Goal: Task Accomplishment & Management: Complete application form

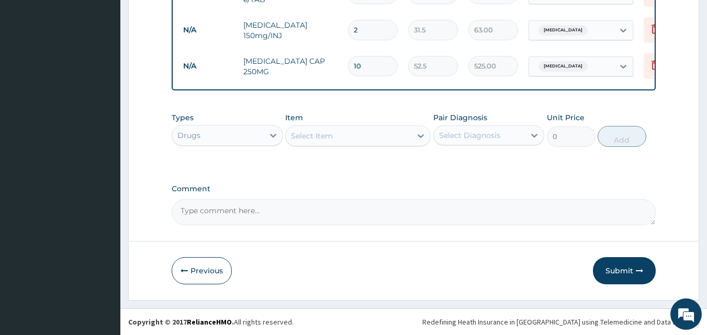
scroll to position [630, 0]
type input "10"
click at [623, 274] on button "Submit" at bounding box center [624, 270] width 63 height 27
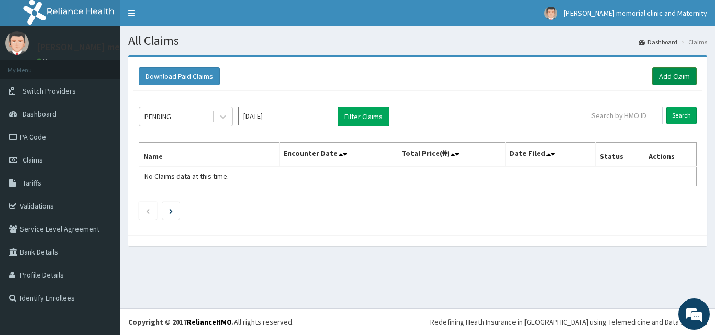
click at [674, 80] on link "Add Claim" at bounding box center [674, 77] width 44 height 18
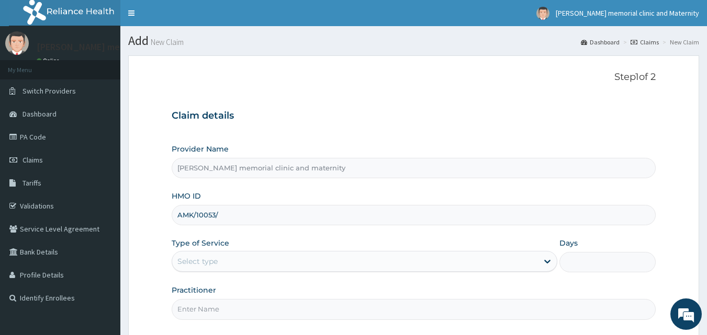
type input "AMK/10053/E"
click at [268, 263] on div "Select type" at bounding box center [355, 261] width 366 height 17
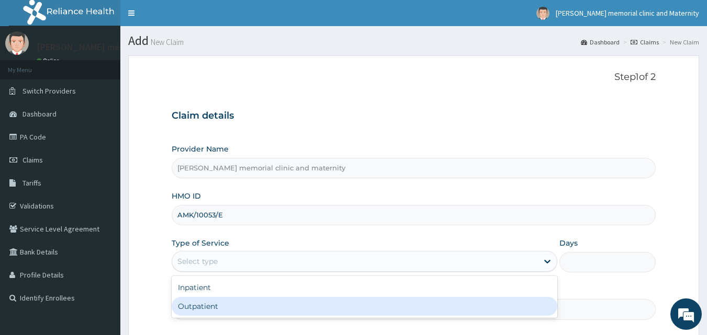
click at [239, 314] on div "Outpatient" at bounding box center [365, 306] width 386 height 19
type input "1"
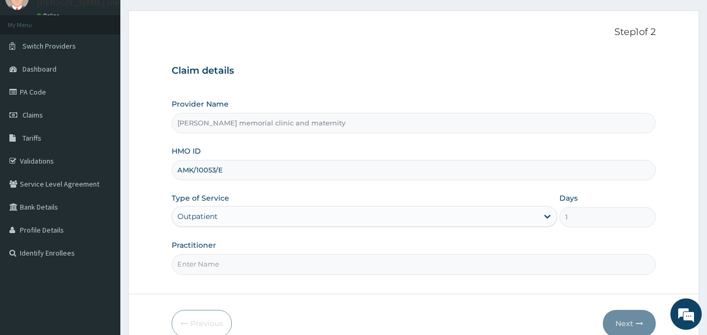
scroll to position [98, 0]
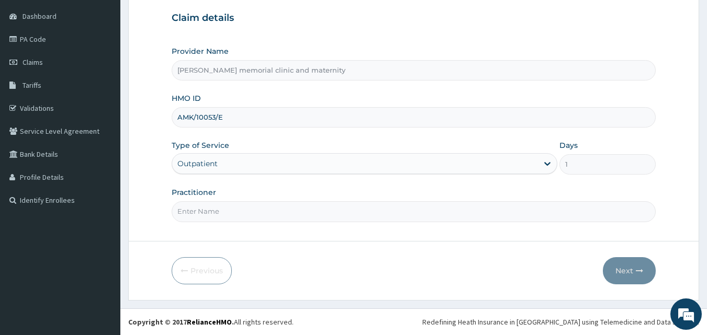
click at [294, 213] on input "Practitioner" at bounding box center [414, 211] width 485 height 20
type input "[PERSON_NAME]"
click at [616, 271] on button "Next" at bounding box center [629, 270] width 53 height 27
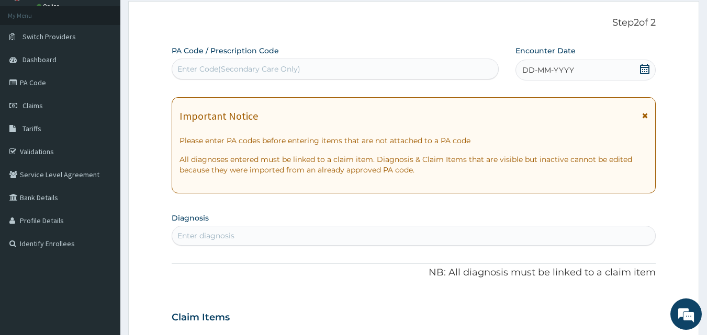
scroll to position [0, 0]
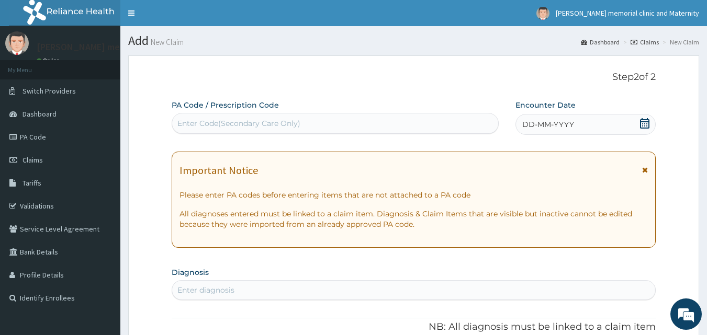
click at [553, 126] on span "DD-MM-YYYY" at bounding box center [548, 124] width 52 height 10
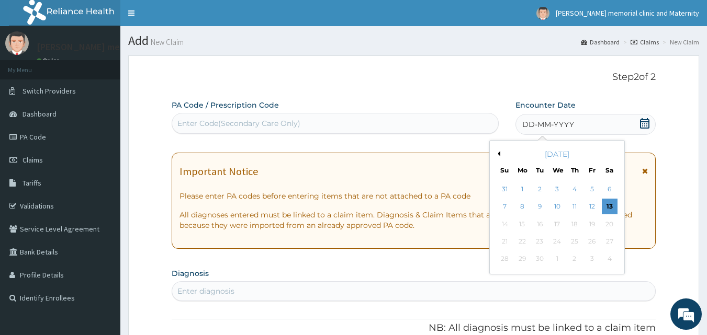
click at [498, 156] on button "Previous Month" at bounding box center [497, 153] width 5 height 5
click at [569, 207] on div "7" at bounding box center [575, 207] width 16 height 16
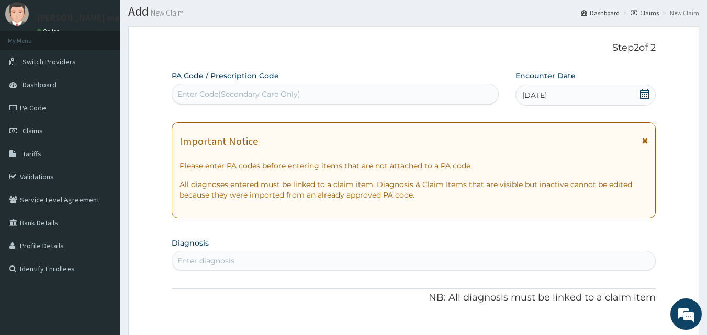
scroll to position [52, 0]
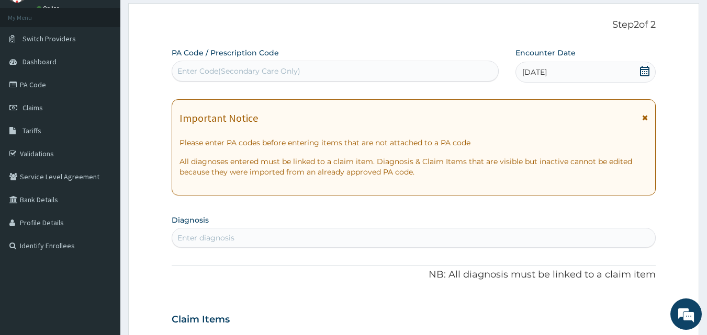
click at [327, 238] on div "Enter diagnosis" at bounding box center [414, 238] width 484 height 17
type input "[MEDICAL_DATA]"
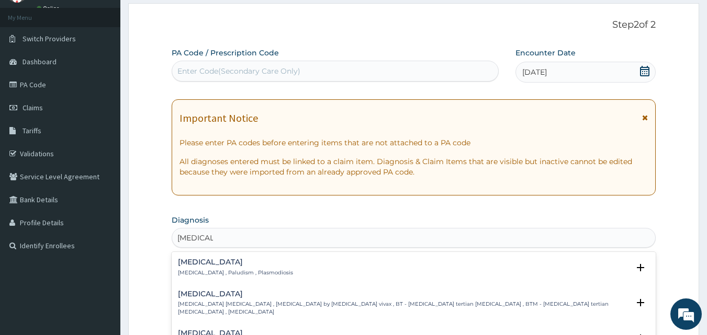
click at [260, 274] on p "[MEDICAL_DATA] , Paludism , Plasmodiosis" at bounding box center [235, 272] width 115 height 7
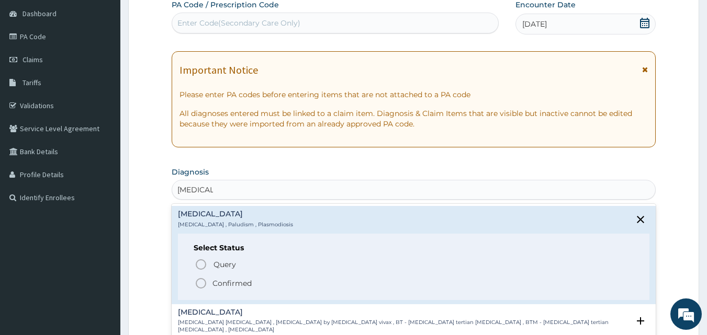
scroll to position [157, 0]
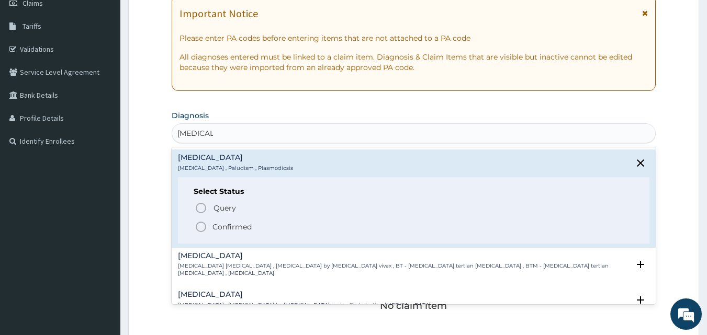
click at [307, 224] on span "Confirmed" at bounding box center [415, 227] width 440 height 13
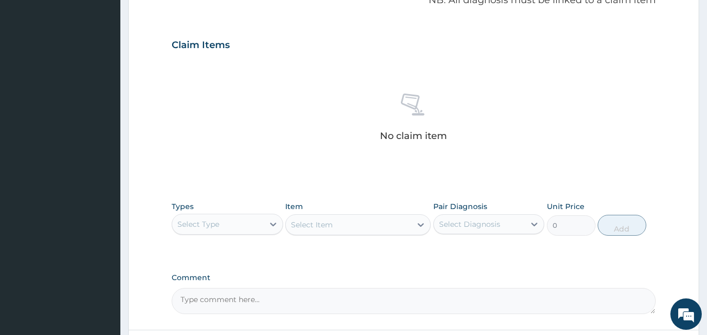
scroll to position [366, 0]
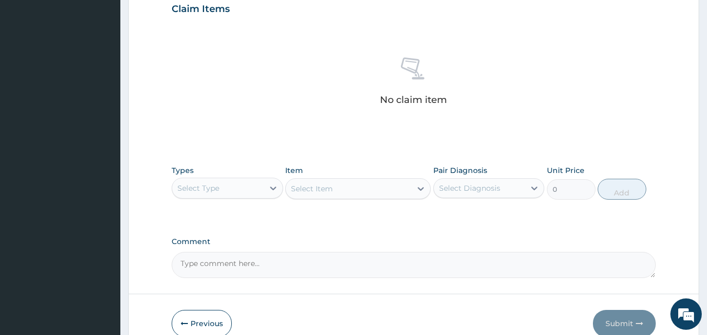
click at [242, 192] on div "Select Type" at bounding box center [218, 188] width 92 height 17
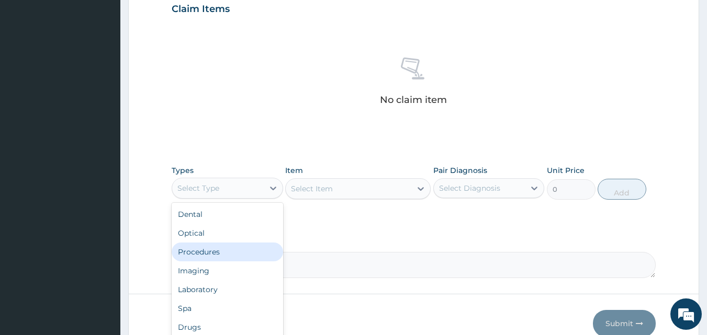
click at [230, 248] on div "Procedures" at bounding box center [227, 252] width 111 height 19
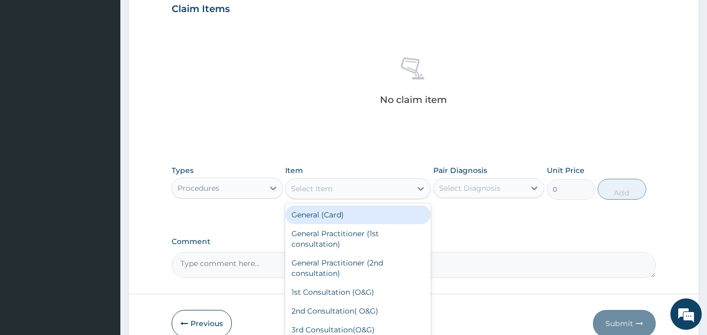
click at [312, 192] on div "Select Item" at bounding box center [312, 189] width 42 height 10
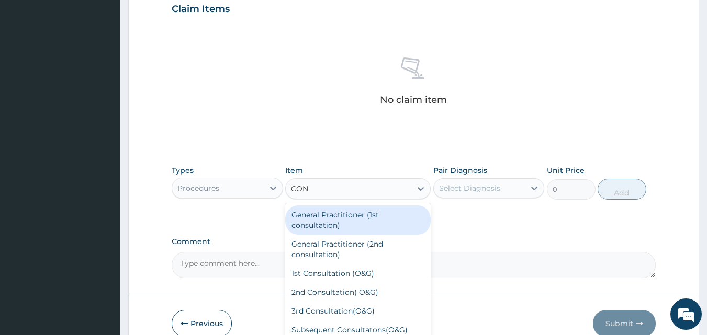
type input "CONS"
click at [320, 216] on div "General Practitioner (1st consultation)" at bounding box center [357, 220] width 145 height 29
type input "1500"
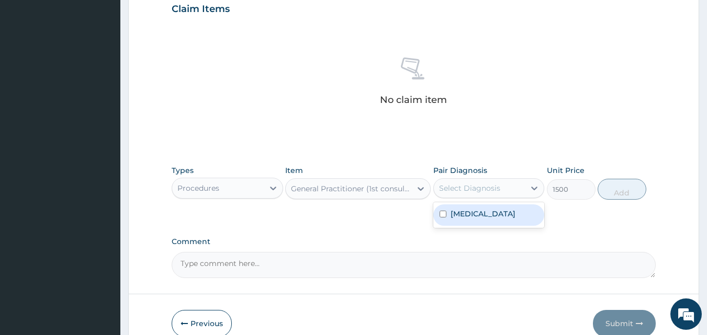
click at [469, 186] on div "Select Diagnosis" at bounding box center [469, 188] width 61 height 10
click at [460, 217] on label "Malaria" at bounding box center [483, 214] width 65 height 10
checkbox input "true"
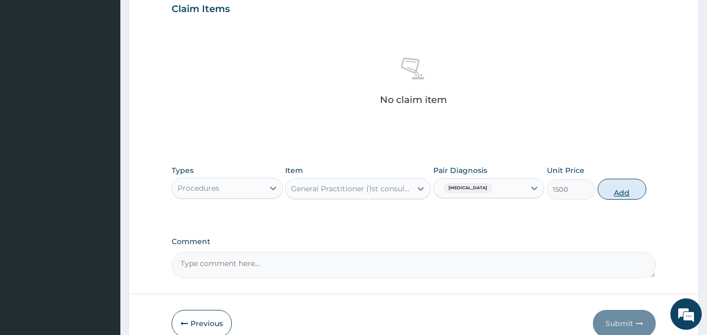
click at [607, 190] on button "Add" at bounding box center [622, 189] width 49 height 21
type input "0"
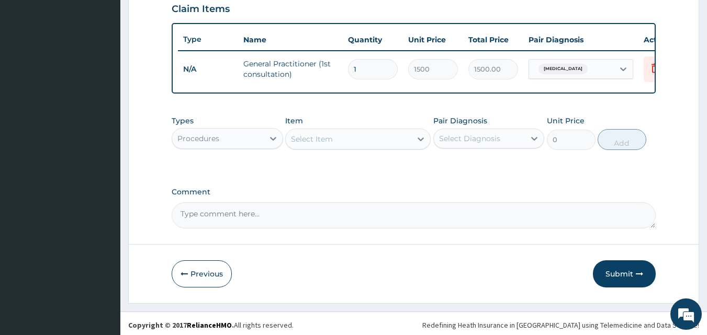
click at [231, 147] on div "Procedures" at bounding box center [218, 138] width 92 height 17
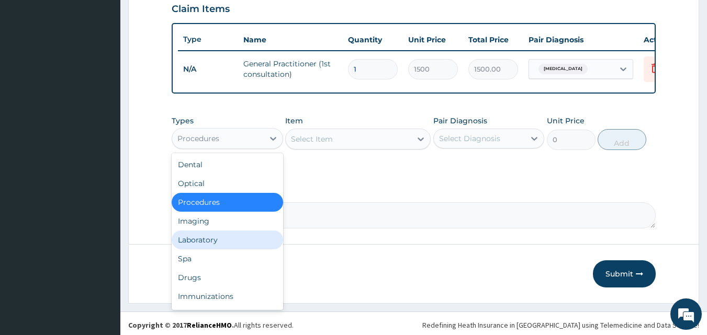
click at [211, 250] on div "Laboratory" at bounding box center [227, 240] width 111 height 19
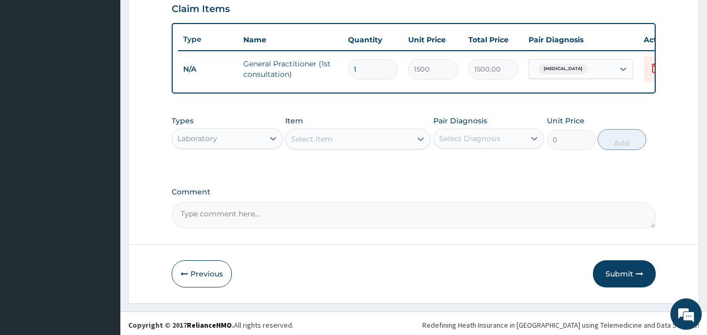
click at [343, 145] on div "Select Item" at bounding box center [349, 139] width 126 height 17
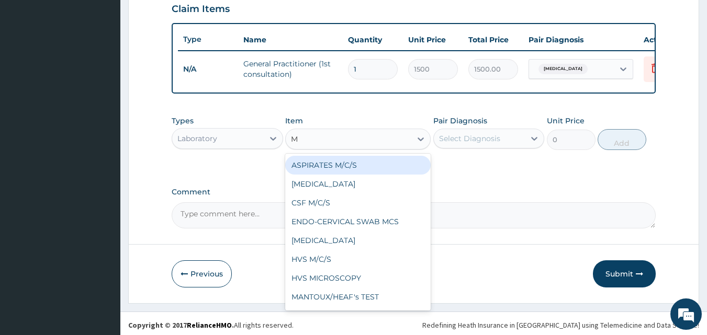
type input "MP"
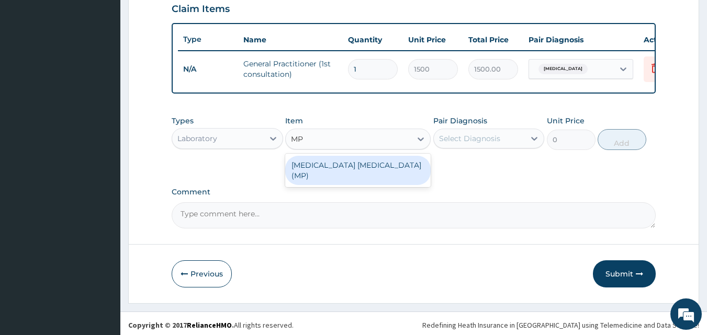
click at [340, 175] on div "[MEDICAL_DATA] [MEDICAL_DATA] (MP)" at bounding box center [357, 170] width 145 height 29
type input "560"
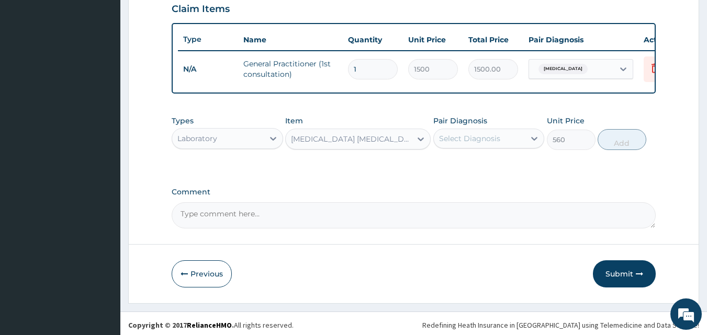
click at [470, 143] on div "Select Diagnosis" at bounding box center [469, 138] width 61 height 10
click at [456, 170] on label "[MEDICAL_DATA]" at bounding box center [483, 164] width 65 height 10
checkbox input "true"
click at [620, 142] on button "Add" at bounding box center [622, 139] width 49 height 21
type input "0"
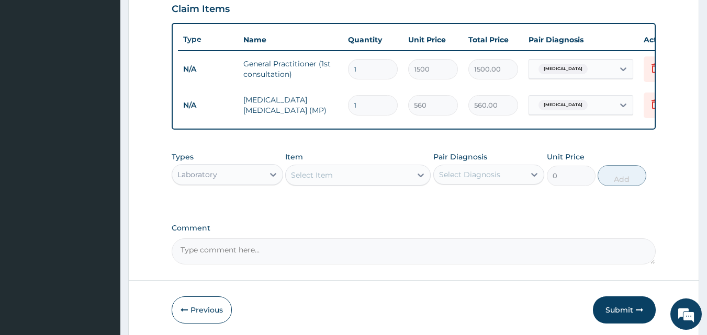
click at [248, 183] on div "Laboratory" at bounding box center [218, 174] width 92 height 17
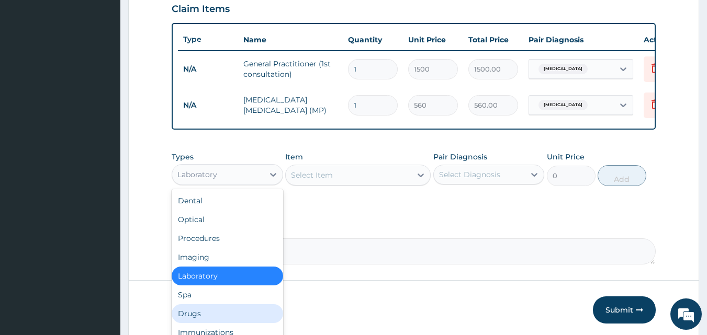
click at [206, 313] on div "Drugs" at bounding box center [227, 314] width 111 height 19
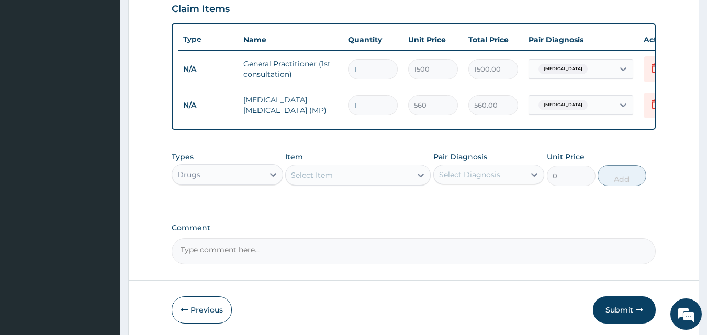
click at [319, 181] on div "Select Item" at bounding box center [312, 175] width 42 height 10
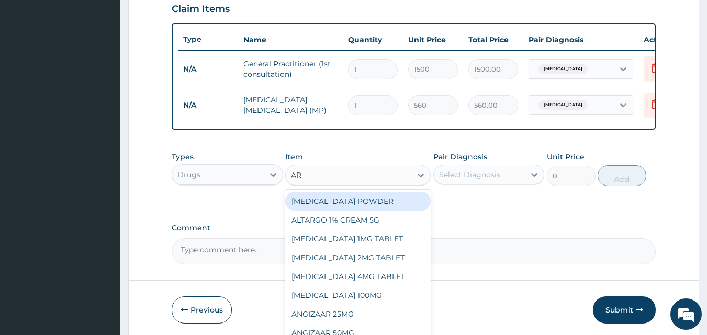
type input "ART"
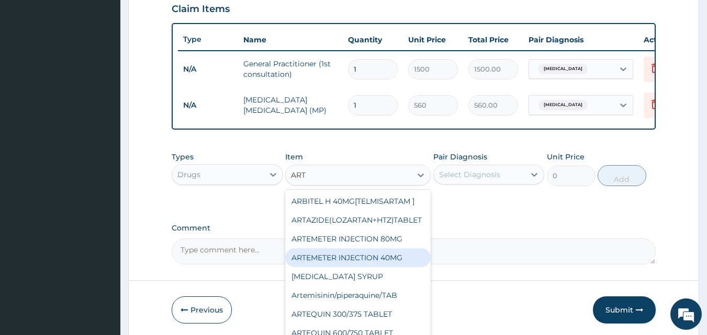
click at [355, 267] on div "ARTEMETER INJECTION 40MG" at bounding box center [357, 258] width 145 height 19
type input "131.25"
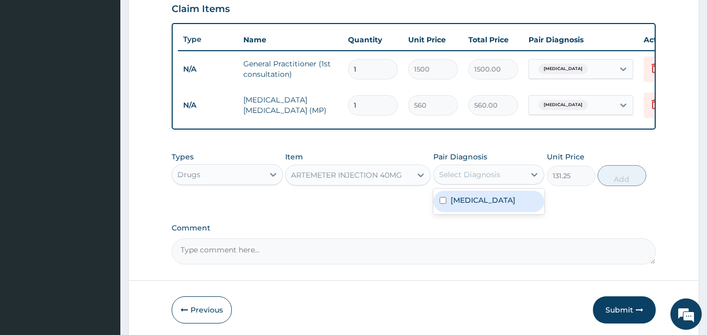
click at [478, 180] on div "Select Diagnosis" at bounding box center [469, 175] width 61 height 10
click at [466, 206] on label "[MEDICAL_DATA]" at bounding box center [483, 200] width 65 height 10
checkbox input "true"
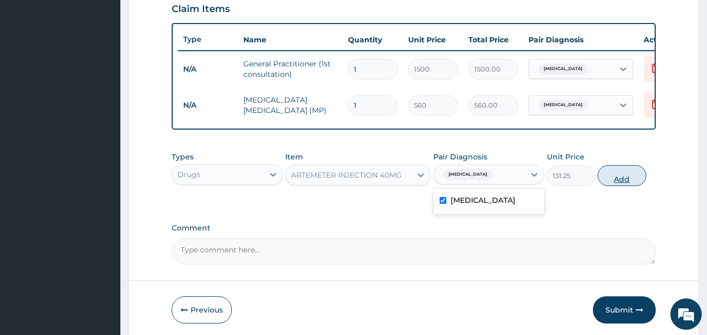
click at [633, 186] on button "Add" at bounding box center [622, 175] width 49 height 21
type input "0"
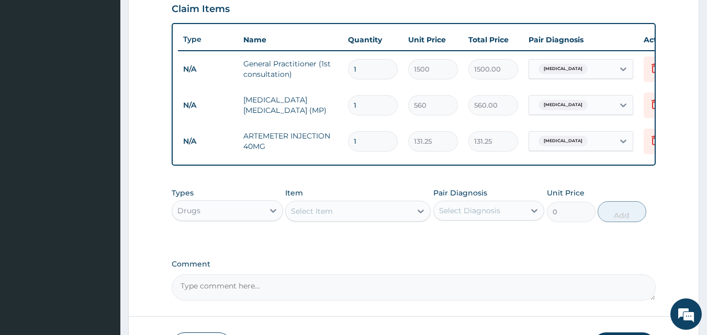
type input "0.00"
type input "2"
type input "262.50"
type input "2"
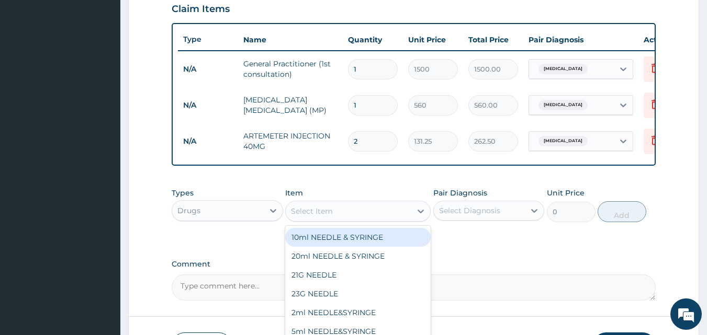
click at [362, 219] on div "Select Item" at bounding box center [349, 211] width 126 height 17
type input "PARACE"
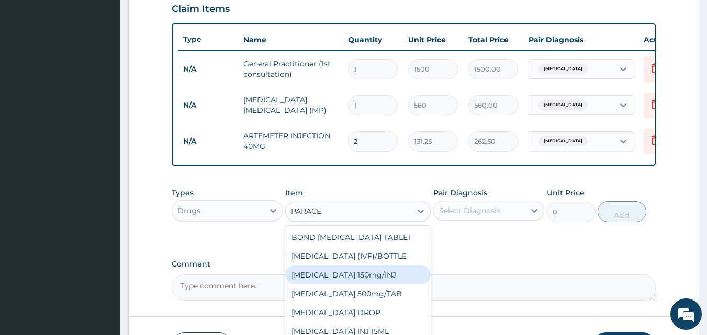
click at [334, 283] on div "[MEDICAL_DATA] 150mg/INJ" at bounding box center [357, 275] width 145 height 19
type input "31.5"
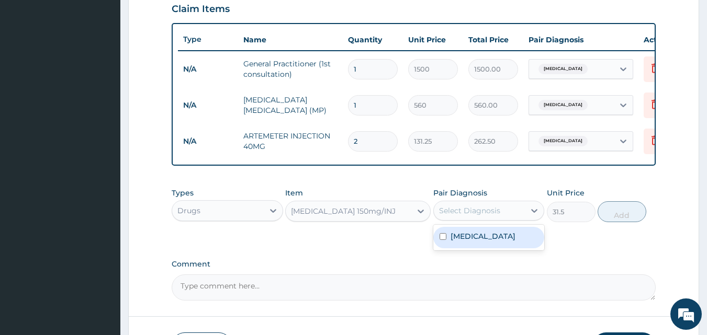
click at [466, 216] on div "Select Diagnosis" at bounding box center [469, 211] width 61 height 10
click at [452, 242] on label "[MEDICAL_DATA]" at bounding box center [483, 236] width 65 height 10
checkbox input "true"
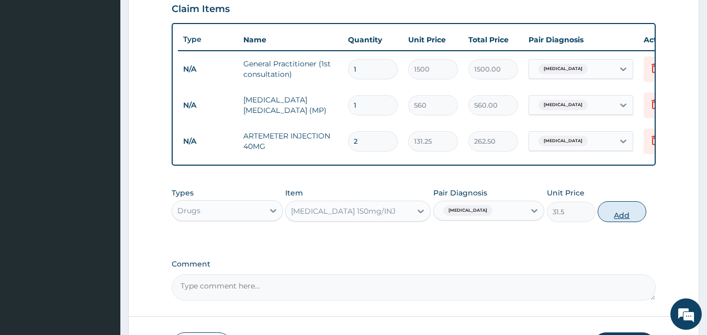
click at [610, 218] on button "Add" at bounding box center [622, 211] width 49 height 21
type input "0"
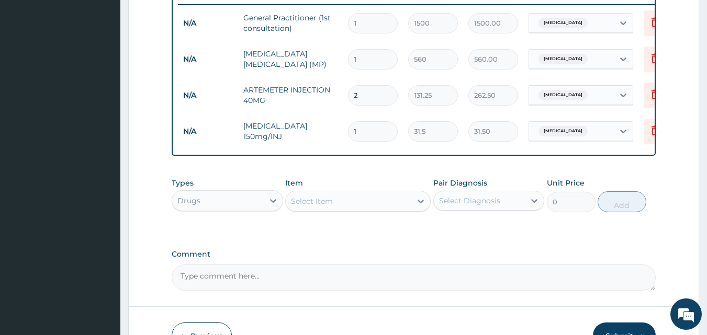
scroll to position [471, 0]
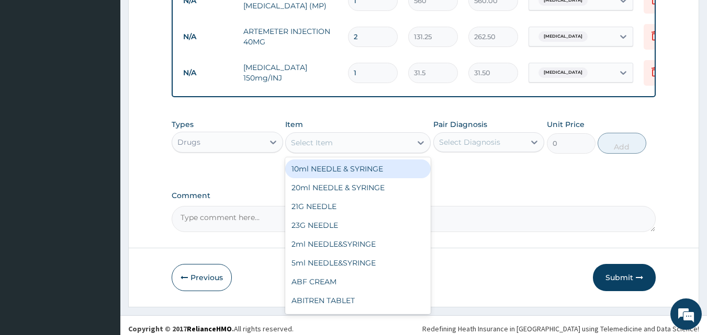
click at [322, 148] on div "Select Item" at bounding box center [312, 143] width 42 height 10
type input "ART"
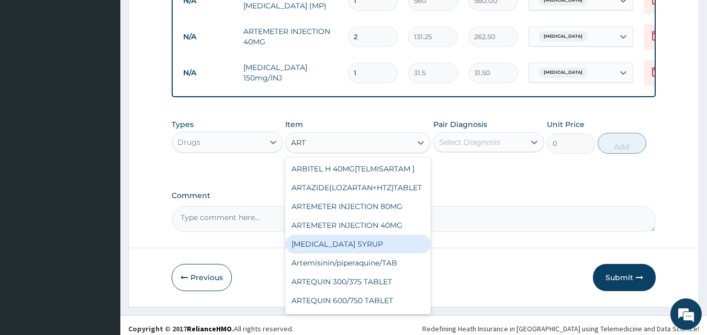
click at [312, 251] on div "[MEDICAL_DATA] SYRUP" at bounding box center [357, 244] width 145 height 19
type input "420"
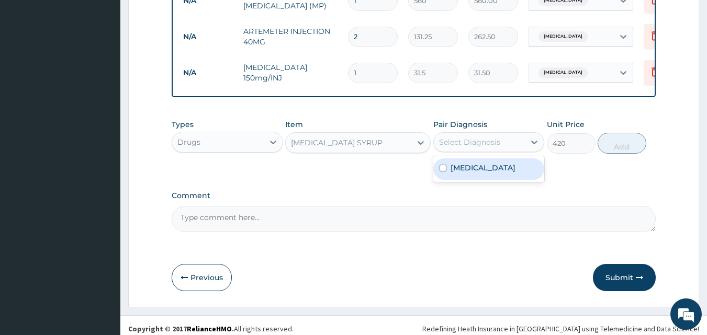
click at [490, 148] on div "Select Diagnosis" at bounding box center [469, 142] width 61 height 10
click at [445, 172] on input "checkbox" at bounding box center [443, 168] width 7 height 7
checkbox input "true"
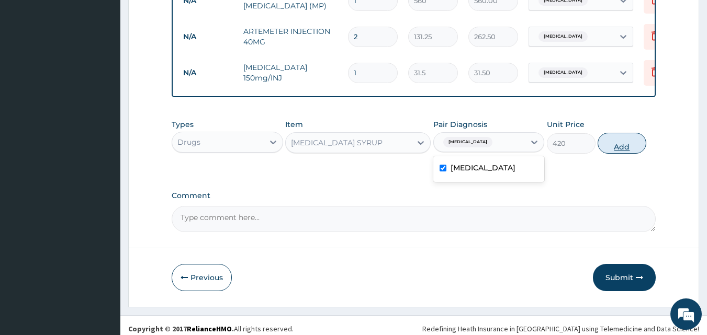
click at [631, 154] on button "Add" at bounding box center [622, 143] width 49 height 21
type input "0"
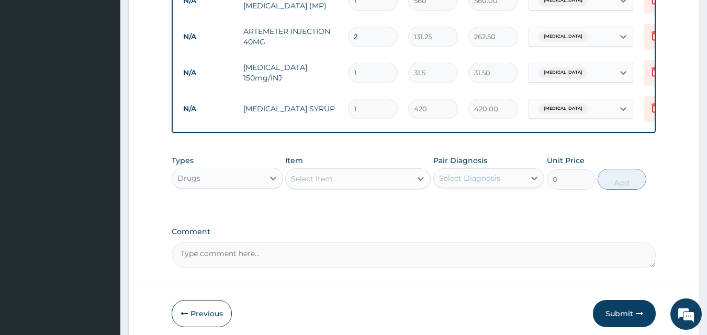
click at [339, 187] on div "Select Item" at bounding box center [349, 179] width 126 height 17
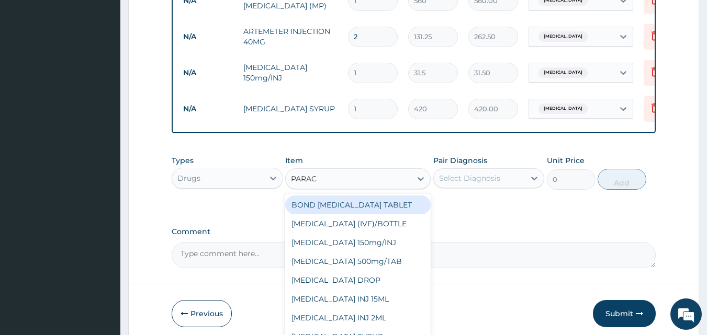
type input "PARACE"
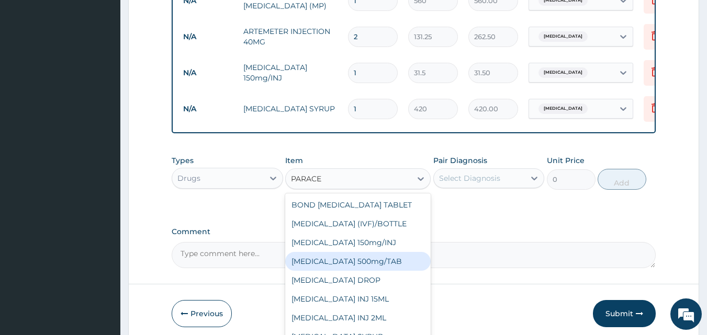
scroll to position [17, 0]
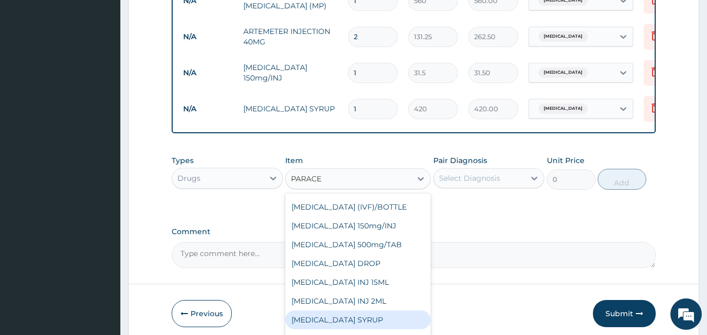
click at [391, 327] on div "[MEDICAL_DATA] SYRUP" at bounding box center [357, 320] width 145 height 19
type input "131.25"
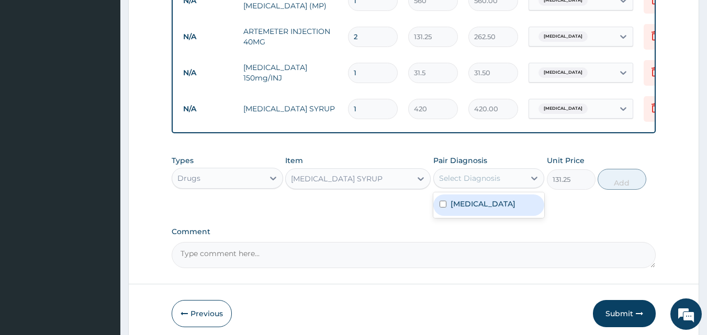
click at [475, 184] on div "Select Diagnosis" at bounding box center [469, 178] width 61 height 10
click at [459, 207] on label "[MEDICAL_DATA]" at bounding box center [483, 204] width 65 height 10
checkbox input "true"
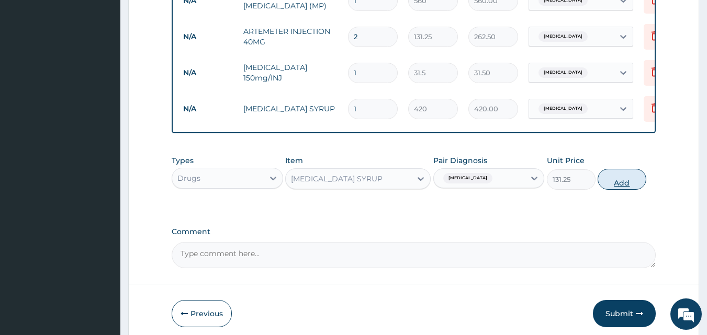
click at [621, 184] on button "Add" at bounding box center [622, 179] width 49 height 21
type input "0"
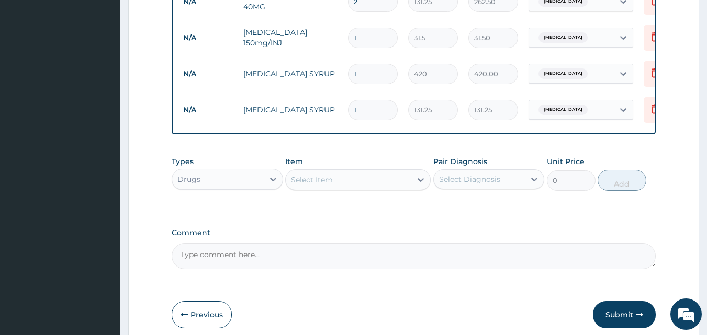
scroll to position [558, 0]
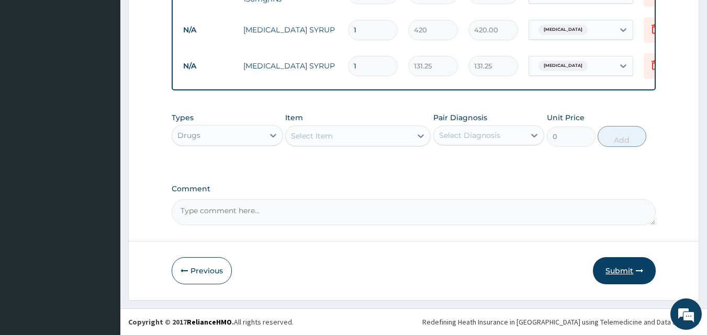
click at [619, 276] on button "Submit" at bounding box center [624, 270] width 63 height 27
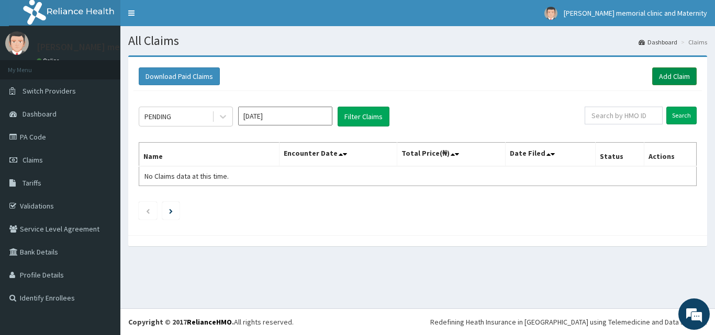
click at [674, 77] on link "Add Claim" at bounding box center [674, 77] width 44 height 18
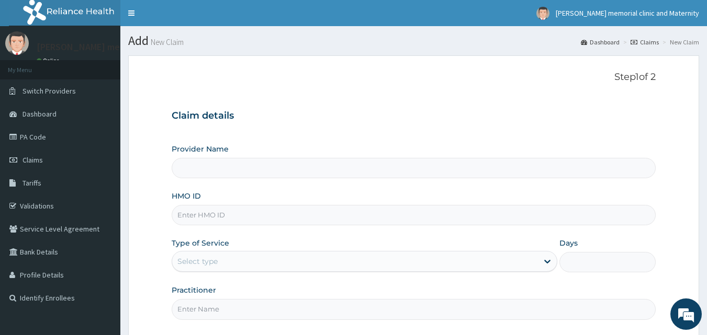
type input "[PERSON_NAME] memorial clinic and maternity"
click at [285, 217] on input "HMO ID" at bounding box center [414, 215] width 485 height 20
type input "KAT/10076/B"
click at [241, 264] on div "Select type" at bounding box center [355, 261] width 366 height 17
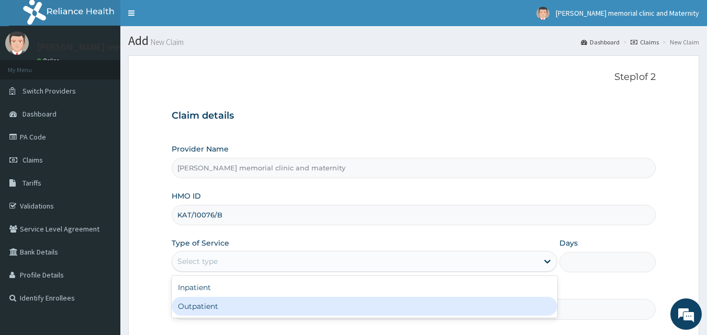
click at [227, 306] on div "Outpatient" at bounding box center [365, 306] width 386 height 19
type input "1"
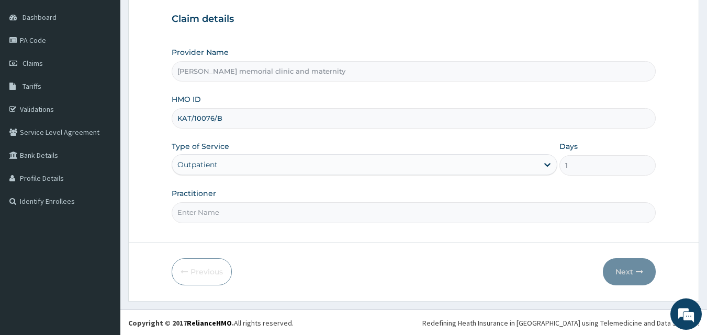
scroll to position [98, 0]
click at [274, 209] on input "Practitioner" at bounding box center [414, 211] width 485 height 20
type input "[PERSON_NAME]"
click at [624, 270] on button "Next" at bounding box center [629, 270] width 53 height 27
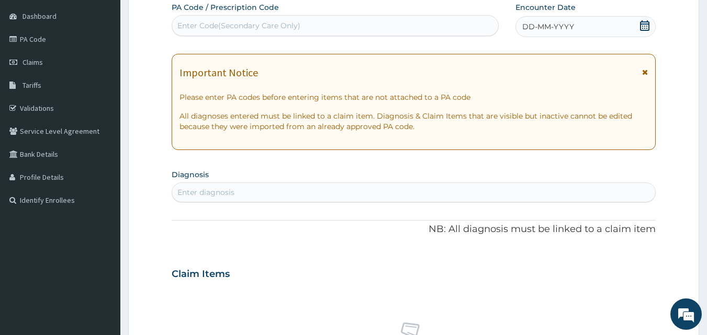
click at [566, 31] on span "DD-MM-YYYY" at bounding box center [548, 26] width 52 height 10
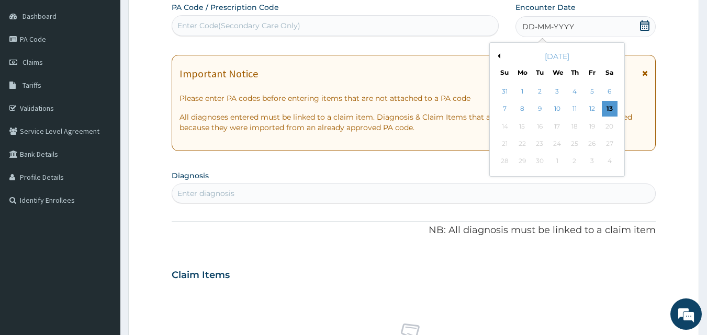
click at [497, 53] on button "Previous Month" at bounding box center [497, 55] width 5 height 5
click at [587, 147] on div "22" at bounding box center [592, 144] width 16 height 16
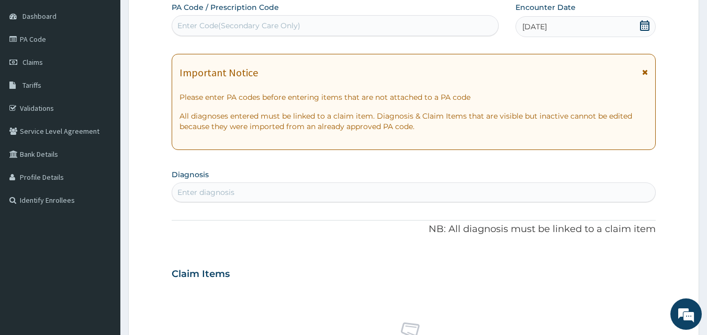
click at [444, 193] on div "Enter diagnosis" at bounding box center [414, 192] width 484 height 17
type input "MALARIA"
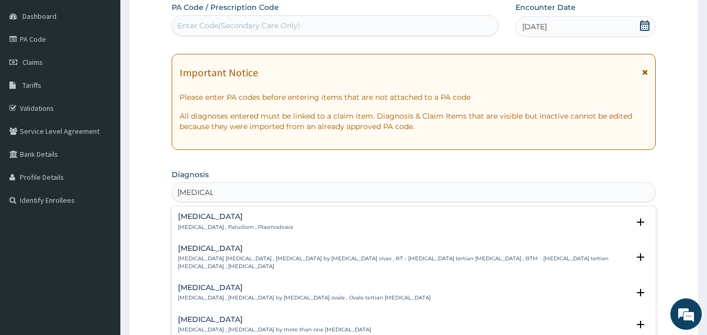
click at [317, 227] on div "Malaria Malaria , Paludism , Plasmodiosis" at bounding box center [414, 222] width 472 height 18
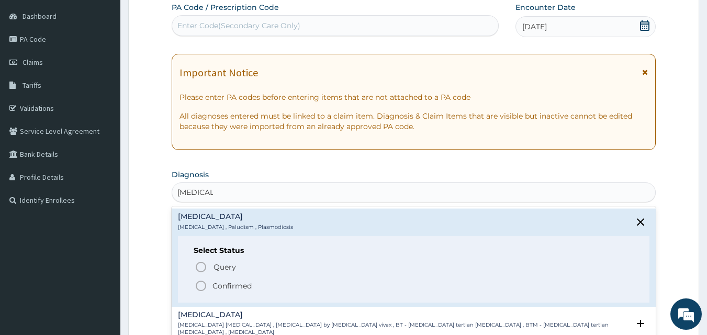
click at [265, 289] on span "Confirmed" at bounding box center [415, 286] width 440 height 13
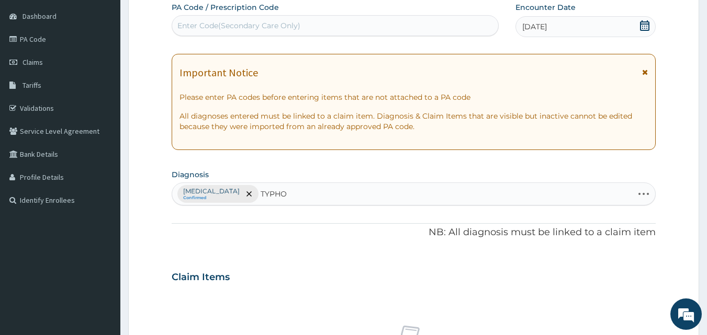
type input "TYPHOI"
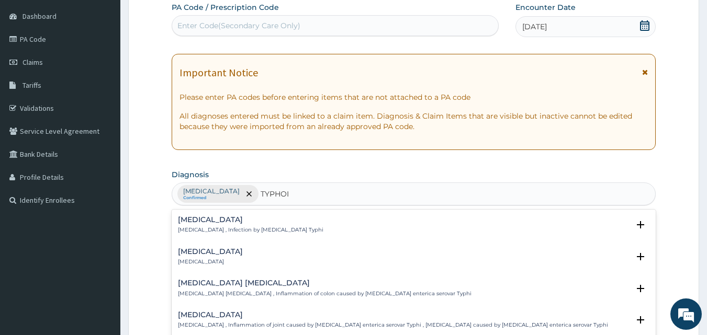
click at [283, 223] on h4 "Typhoid fever" at bounding box center [250, 220] width 145 height 8
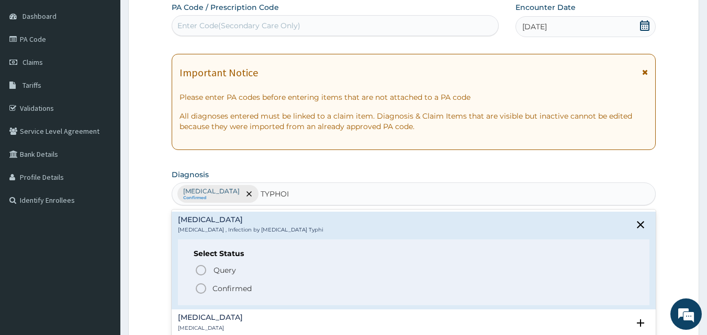
click at [249, 292] on p "Confirmed" at bounding box center [231, 289] width 39 height 10
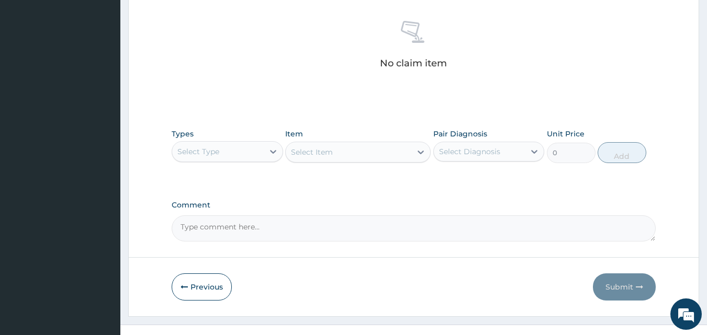
scroll to position [419, 0]
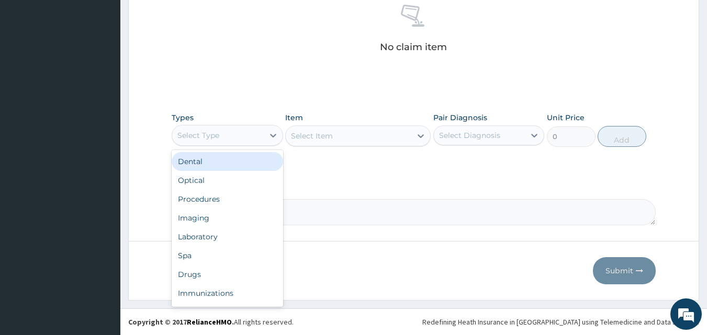
click at [245, 140] on div "Select Type" at bounding box center [218, 135] width 92 height 17
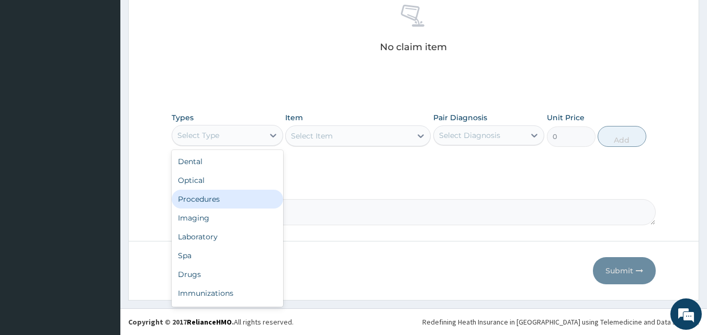
click at [211, 200] on div "Procedures" at bounding box center [227, 199] width 111 height 19
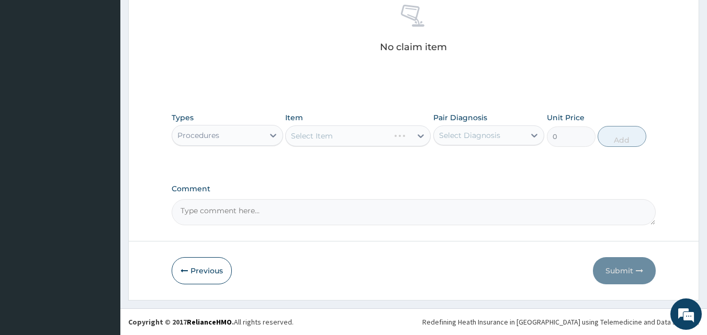
click at [312, 138] on div "Select Item" at bounding box center [357, 136] width 145 height 21
click at [296, 138] on div "Select Item" at bounding box center [312, 136] width 42 height 10
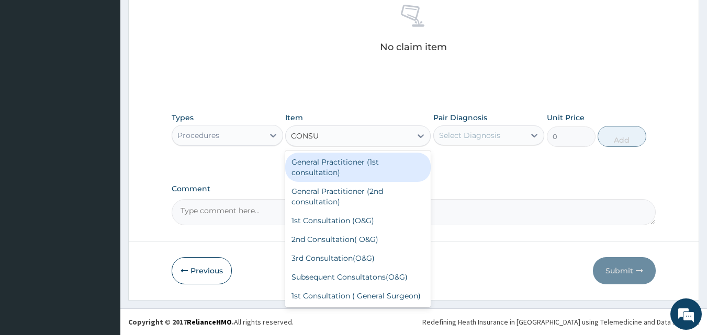
type input "CONSUL"
click at [334, 169] on div "General Practitioner (1st consultation)" at bounding box center [357, 167] width 145 height 29
type input "1500"
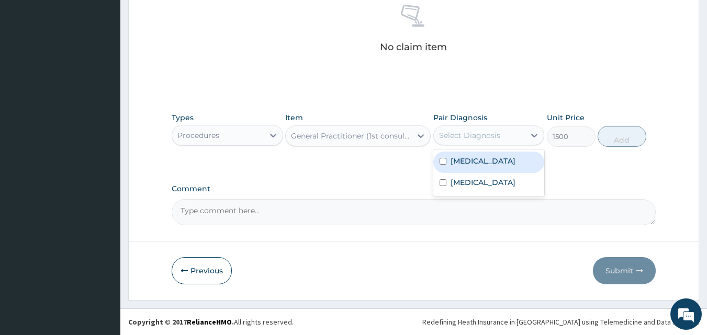
click at [460, 137] on div "Select Diagnosis" at bounding box center [469, 135] width 61 height 10
click at [452, 162] on label "[MEDICAL_DATA]" at bounding box center [483, 161] width 65 height 10
checkbox input "true"
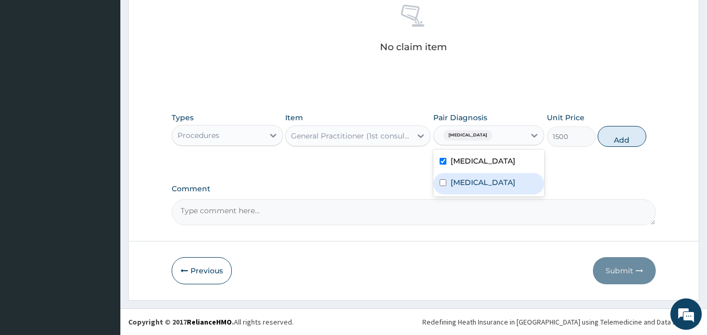
click at [454, 180] on label "Typhoid fever" at bounding box center [483, 182] width 65 height 10
checkbox input "true"
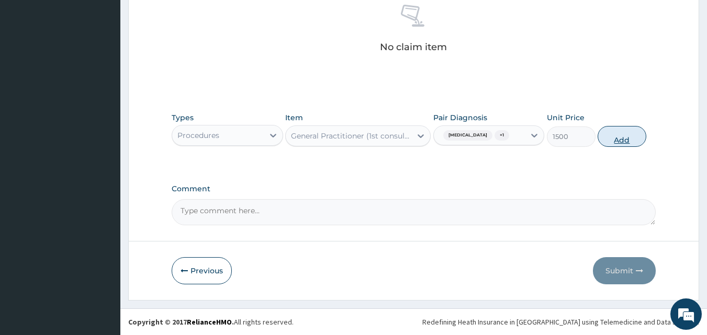
click at [620, 142] on button "Add" at bounding box center [622, 136] width 49 height 21
type input "0"
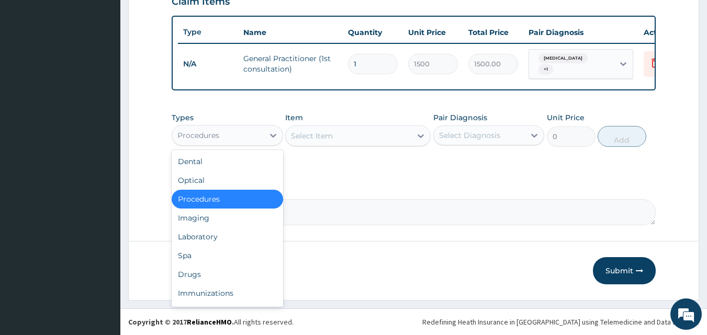
click at [255, 142] on div "Procedures" at bounding box center [218, 135] width 92 height 17
click at [216, 235] on div "Laboratory" at bounding box center [227, 237] width 111 height 19
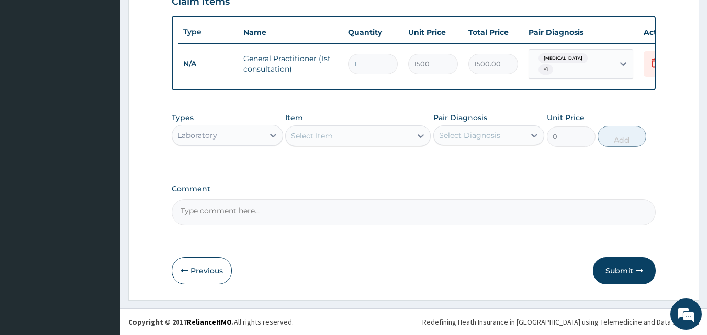
click at [295, 133] on div "Select Item" at bounding box center [312, 136] width 42 height 10
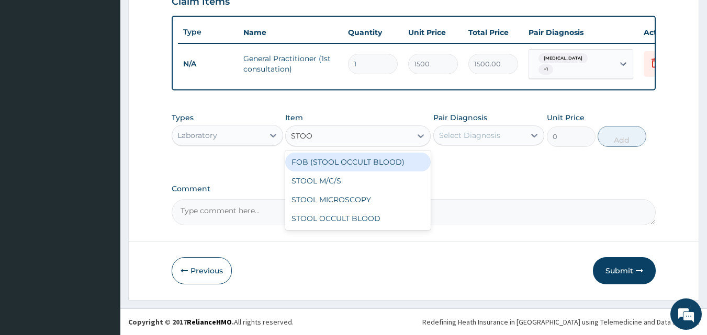
type input "STOOL"
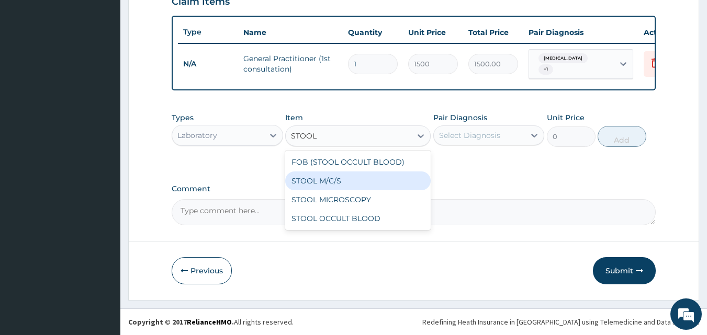
click at [330, 179] on div "STOOL M/C/S" at bounding box center [357, 181] width 145 height 19
type input "640"
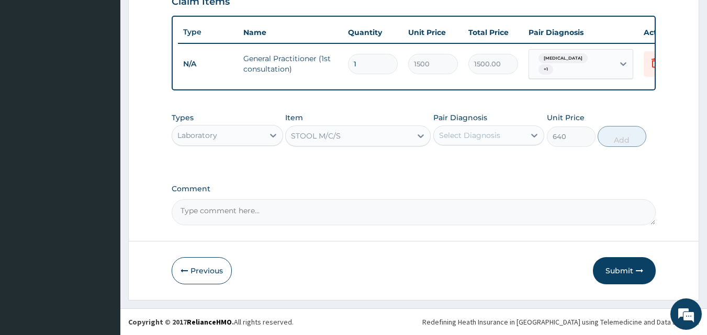
click at [453, 137] on div "Select Diagnosis" at bounding box center [469, 135] width 61 height 10
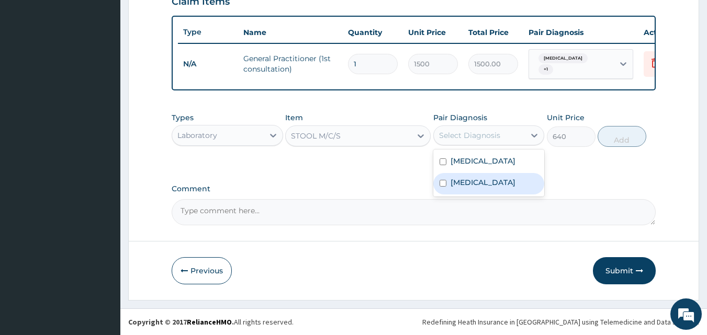
click at [449, 181] on div "Typhoid fever" at bounding box center [488, 183] width 111 height 21
checkbox input "true"
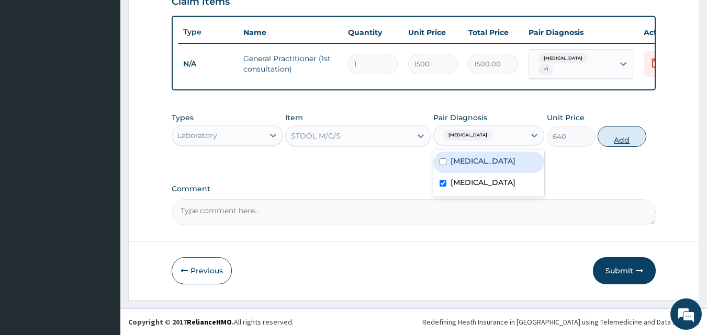
click at [617, 141] on button "Add" at bounding box center [622, 136] width 49 height 21
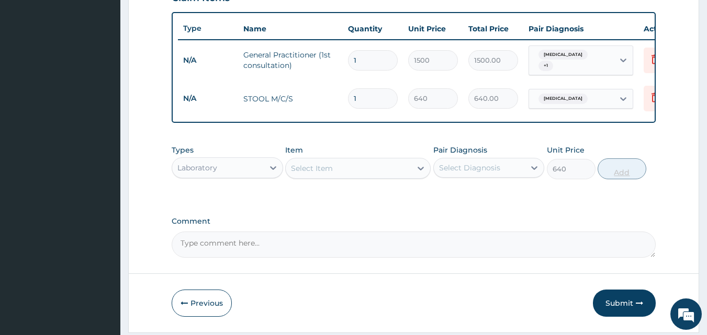
type input "0"
click at [334, 172] on div "Select Item" at bounding box center [349, 168] width 126 height 17
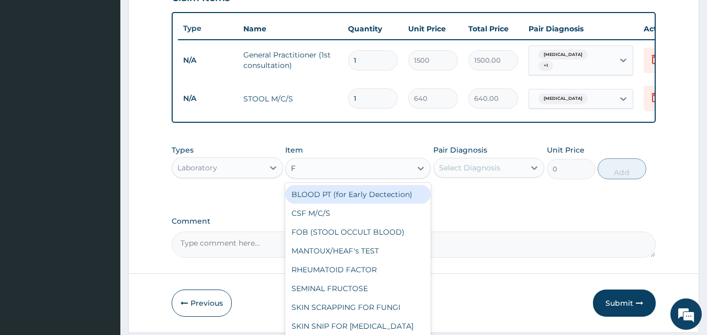
type input "FB"
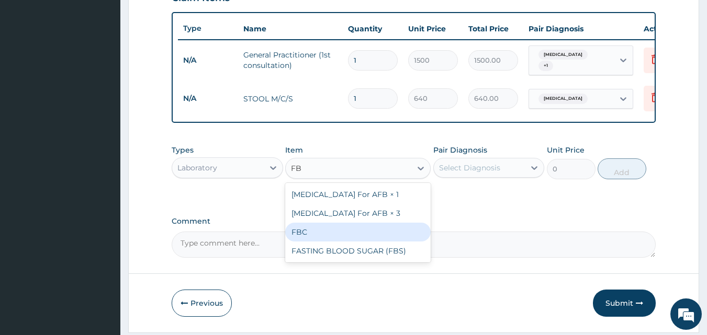
click at [301, 234] on div "FBC" at bounding box center [357, 232] width 145 height 19
type input "1600"
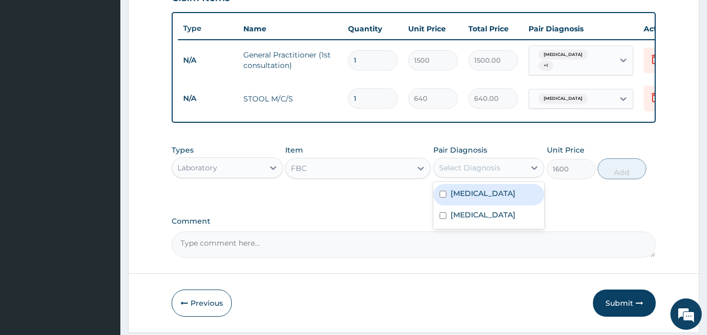
click at [486, 172] on div "Select Diagnosis" at bounding box center [469, 168] width 61 height 10
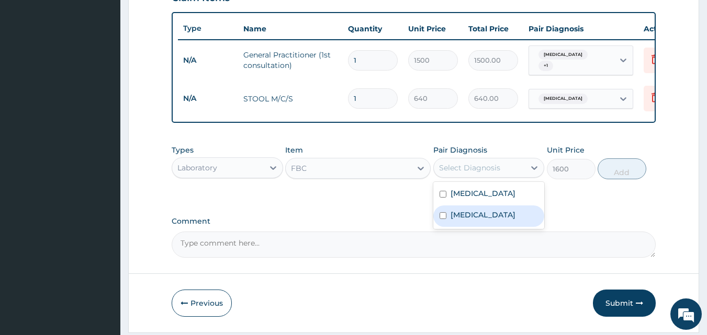
click at [443, 219] on input "checkbox" at bounding box center [443, 215] width 7 height 7
checkbox input "true"
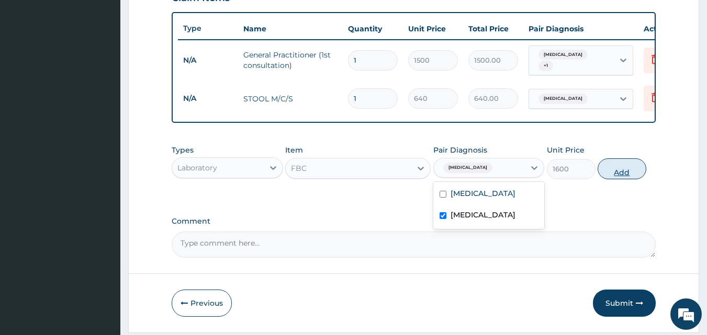
click at [629, 166] on button "Add" at bounding box center [622, 169] width 49 height 21
type input "0"
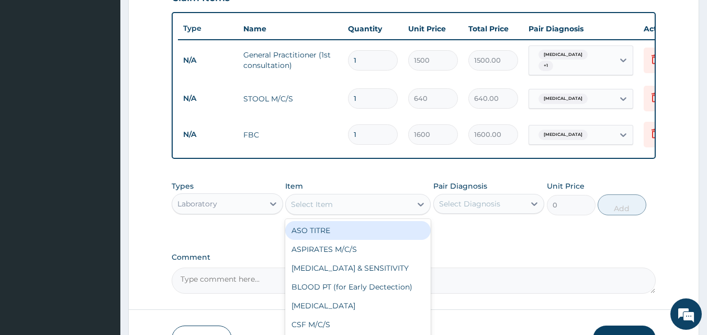
click at [295, 210] on div "Select Item" at bounding box center [312, 204] width 42 height 10
type input "MP"
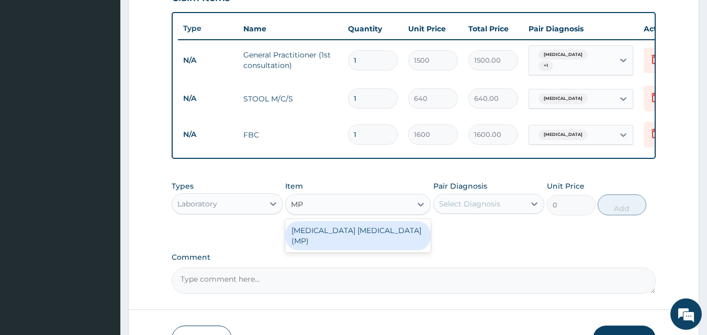
click at [300, 233] on div "[MEDICAL_DATA] [MEDICAL_DATA] (MP)" at bounding box center [357, 235] width 145 height 29
type input "560"
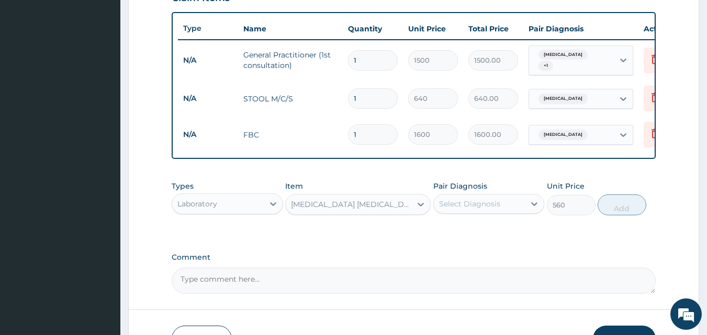
click at [479, 212] on div "Select Diagnosis" at bounding box center [480, 204] width 92 height 17
click at [468, 235] on label "[MEDICAL_DATA]" at bounding box center [483, 229] width 65 height 10
checkbox input "true"
click at [609, 206] on button "Add" at bounding box center [622, 205] width 49 height 21
type input "0"
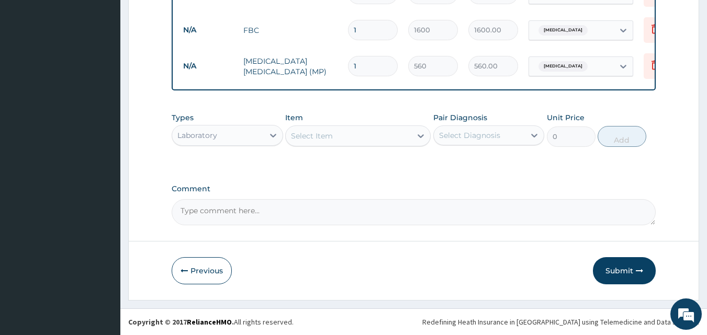
scroll to position [486, 0]
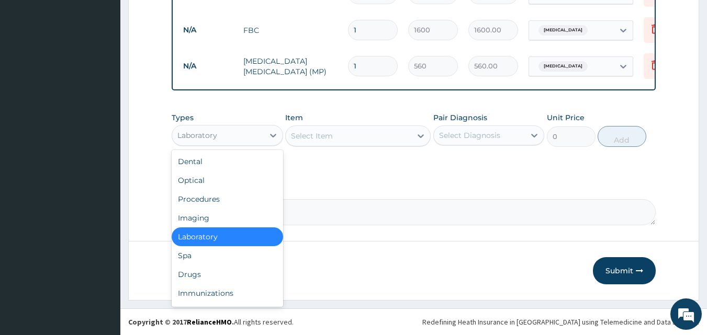
click at [243, 136] on div "Laboratory" at bounding box center [218, 135] width 92 height 17
click at [211, 269] on div "Drugs" at bounding box center [227, 274] width 111 height 19
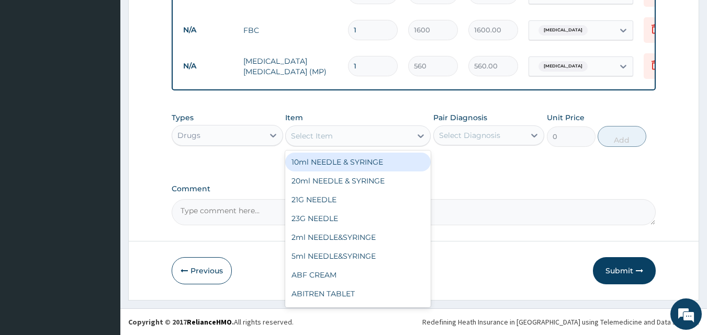
click at [296, 138] on div "Select Item" at bounding box center [312, 136] width 42 height 10
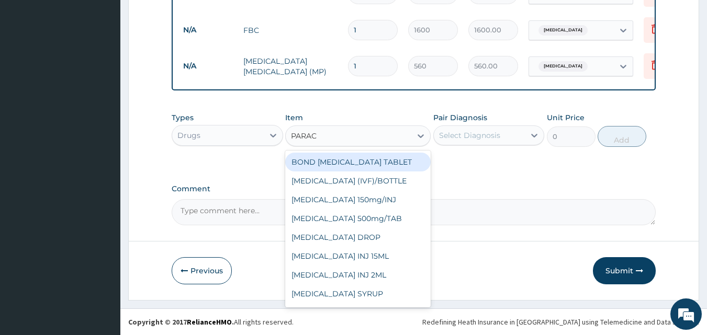
type input "PARACE"
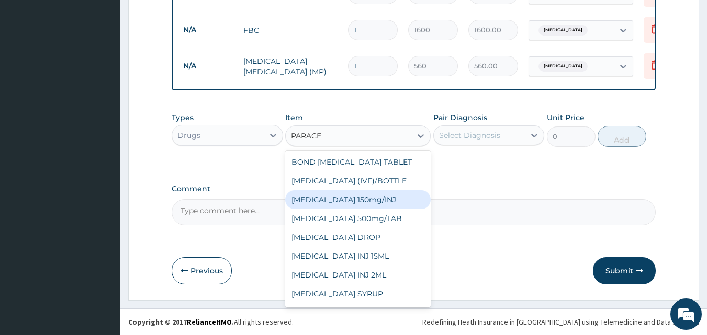
click at [330, 198] on div "[MEDICAL_DATA] 150mg/INJ" at bounding box center [357, 199] width 145 height 19
type input "31.5"
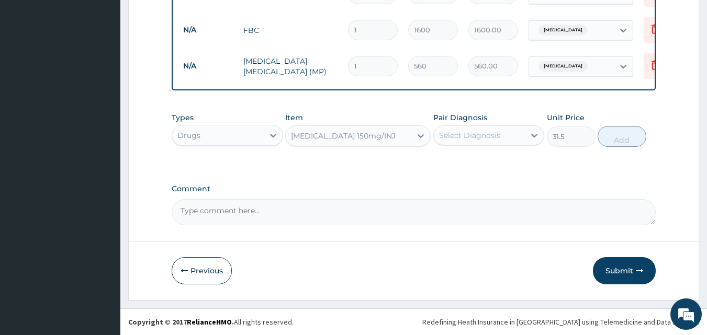
click at [465, 128] on div "Select Diagnosis" at bounding box center [480, 135] width 92 height 17
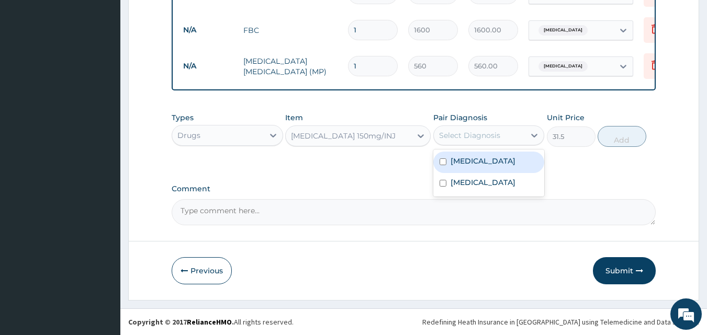
click at [476, 163] on label "[MEDICAL_DATA]" at bounding box center [483, 161] width 65 height 10
checkbox input "true"
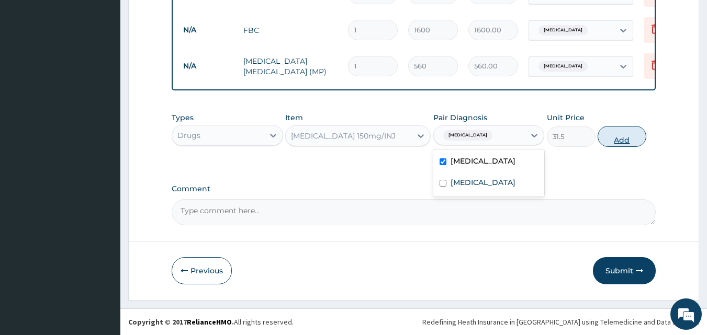
click at [640, 132] on button "Add" at bounding box center [622, 136] width 49 height 21
type input "0"
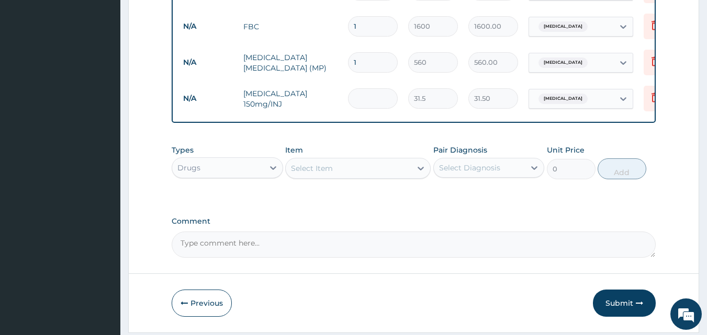
type input "0.00"
type input "4"
type input "126.00"
type input "4"
click at [313, 168] on div "Select Item" at bounding box center [312, 168] width 42 height 10
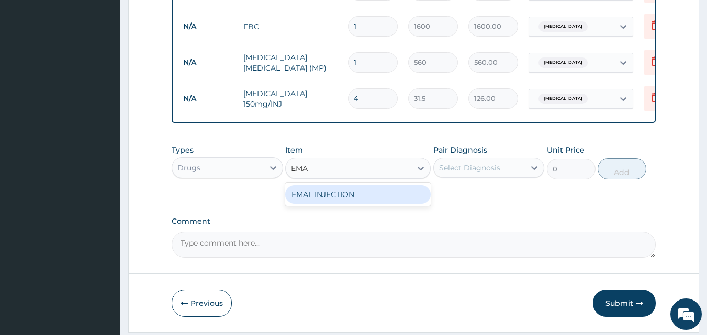
type input "EMAL"
click at [317, 196] on div "EMAL INJECTION" at bounding box center [357, 194] width 145 height 19
type input "708.75"
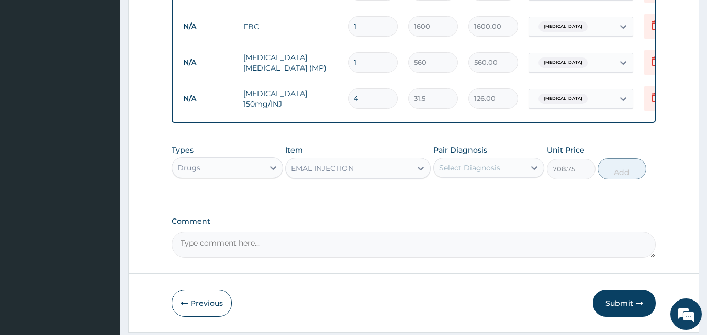
click at [445, 170] on div "Select Diagnosis" at bounding box center [469, 168] width 61 height 10
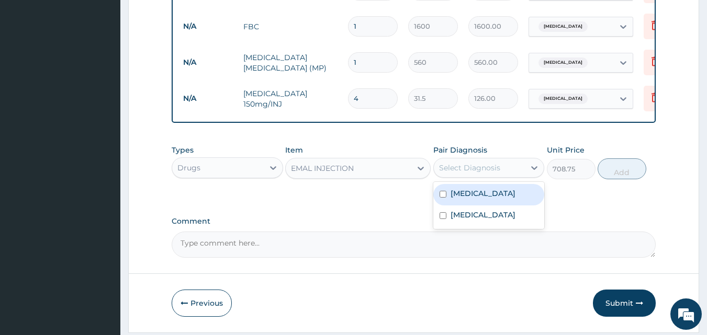
click at [460, 198] on label "[MEDICAL_DATA]" at bounding box center [483, 193] width 65 height 10
checkbox input "true"
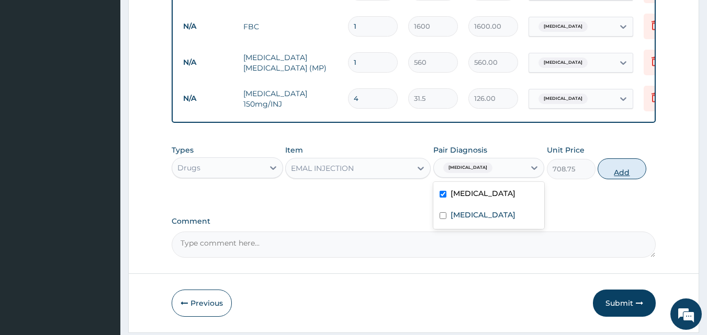
click at [640, 170] on button "Add" at bounding box center [622, 169] width 49 height 21
type input "0"
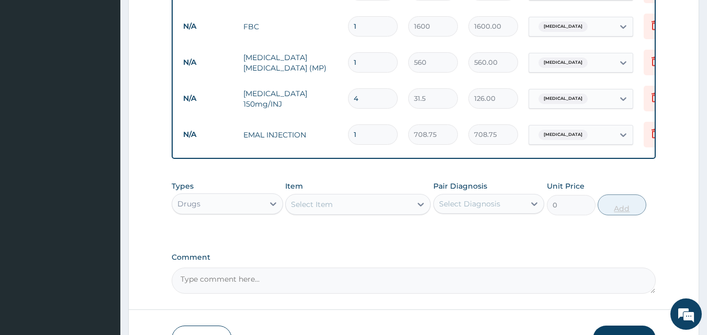
type input "0.00"
type input "3"
type input "2126.25"
type input "3"
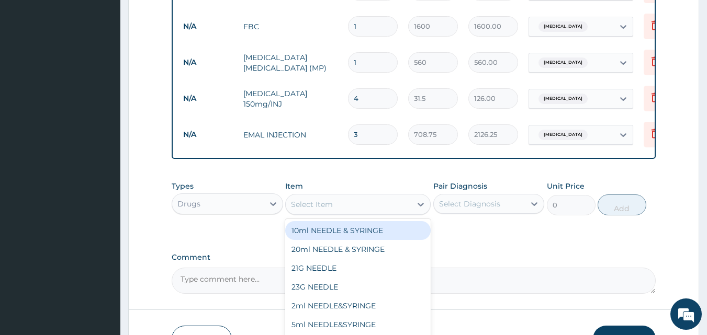
click at [364, 205] on div "Select Item" at bounding box center [349, 204] width 126 height 17
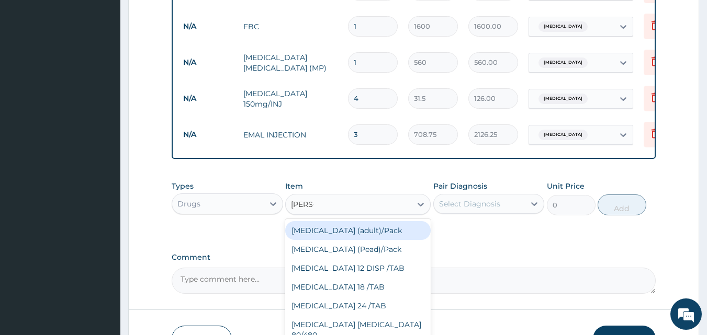
type input "COART"
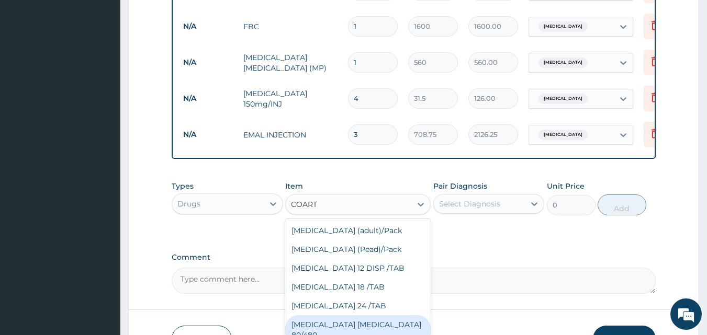
click at [359, 322] on div "[MEDICAL_DATA] [MEDICAL_DATA] 80/480" at bounding box center [357, 330] width 145 height 29
type input "866.25"
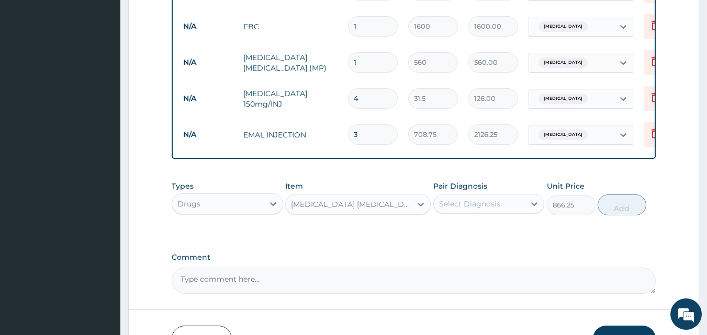
click at [461, 209] on div "Select Diagnosis" at bounding box center [469, 204] width 61 height 10
click at [453, 235] on label "[MEDICAL_DATA]" at bounding box center [483, 229] width 65 height 10
checkbox input "true"
click at [626, 211] on button "Add" at bounding box center [622, 205] width 49 height 21
type input "0"
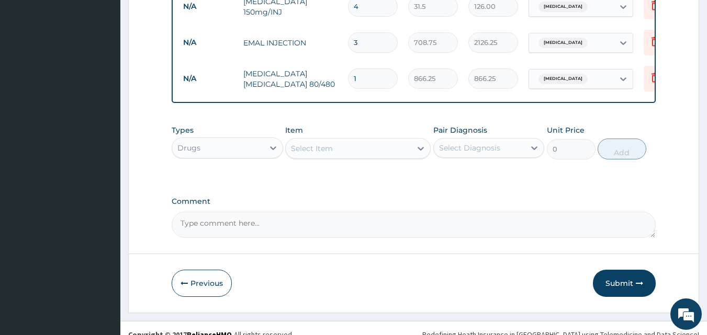
scroll to position [594, 0]
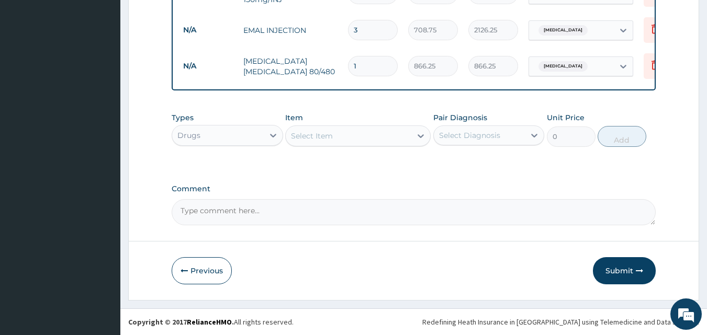
click at [362, 135] on div "Select Item" at bounding box center [349, 136] width 126 height 17
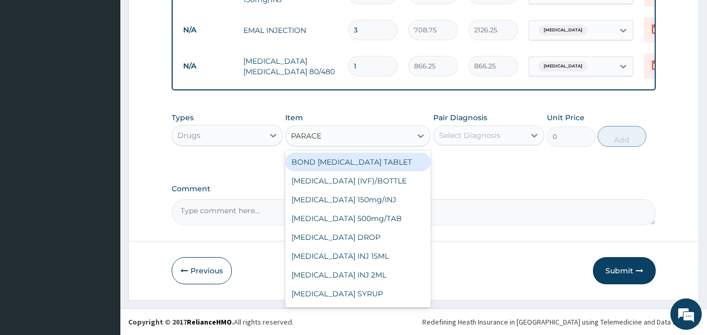
type input "PARACET"
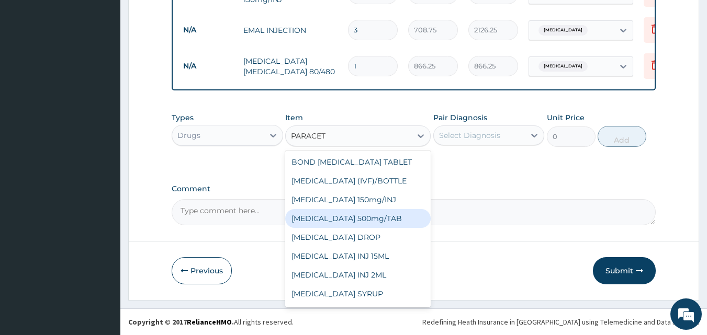
click at [357, 215] on div "PARACETAMOL 500mg/TAB" at bounding box center [357, 218] width 145 height 19
type input "5.25"
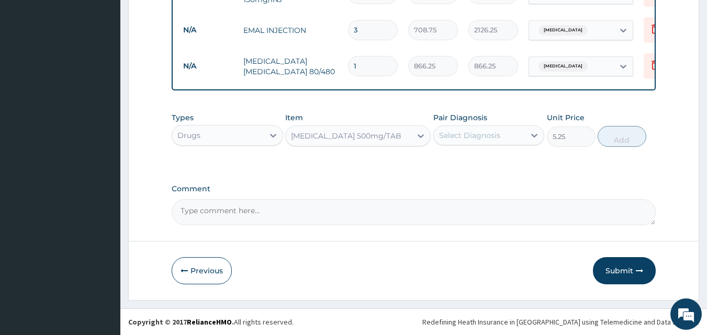
click at [458, 138] on div "Select Diagnosis" at bounding box center [469, 135] width 61 height 10
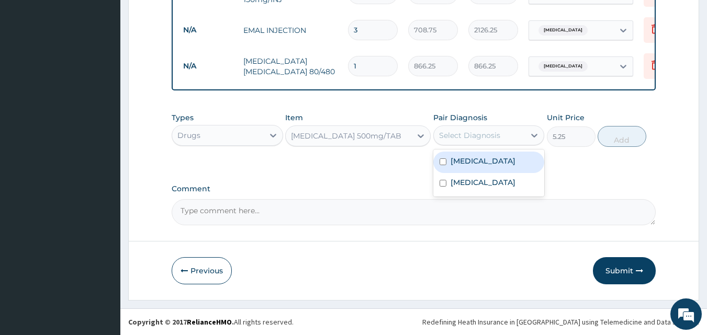
click at [453, 159] on label "Malaria" at bounding box center [483, 161] width 65 height 10
checkbox input "true"
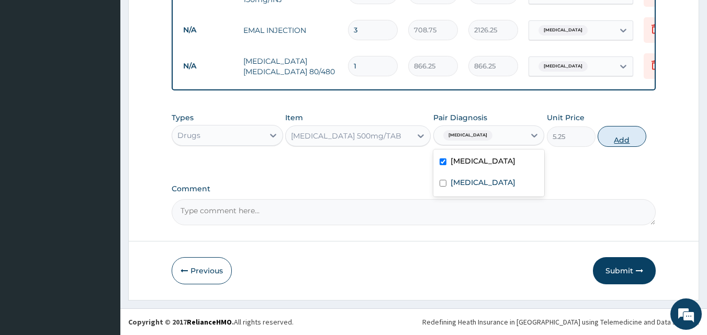
click at [617, 136] on button "Add" at bounding box center [622, 136] width 49 height 21
type input "0"
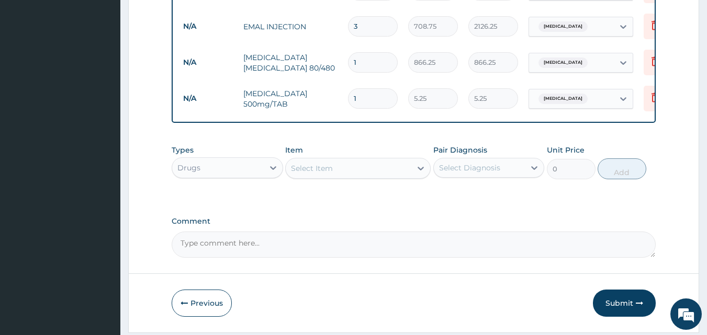
type input "18"
type input "94.50"
type input "18"
click at [334, 174] on div "Select Item" at bounding box center [349, 168] width 126 height 17
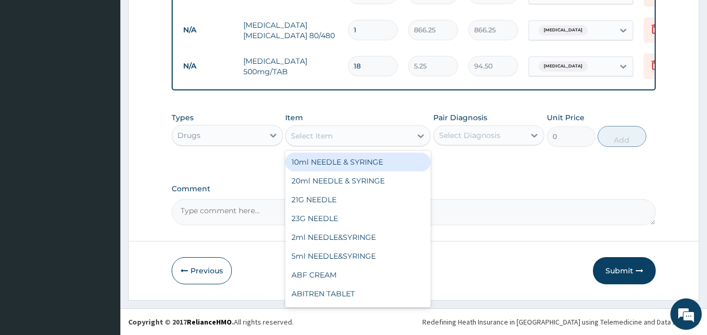
scroll to position [630, 0]
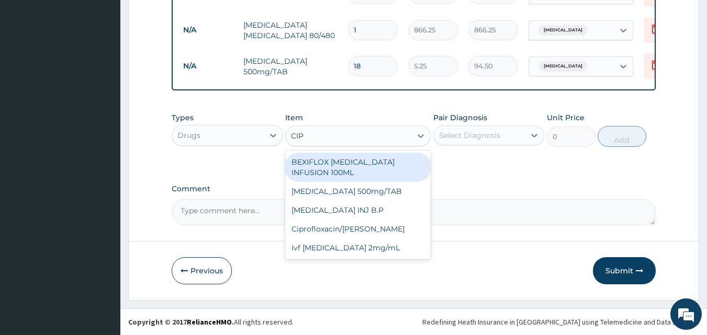
type input "CIPR"
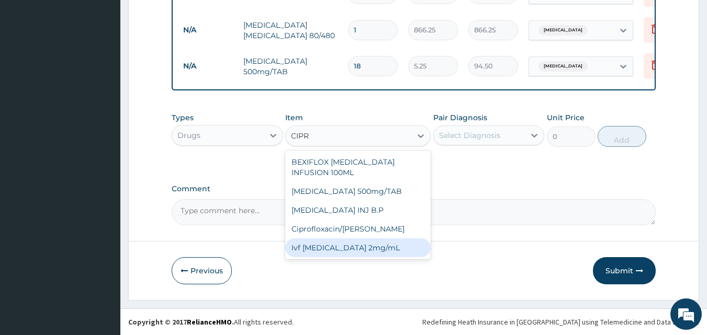
click at [356, 239] on div "Ivf Ciprofloxacin 2mg/mL" at bounding box center [357, 248] width 145 height 19
type input "262.5"
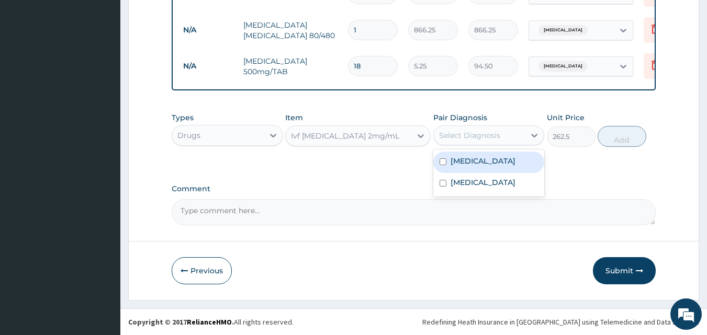
click at [452, 130] on div "Select Diagnosis" at bounding box center [469, 135] width 61 height 10
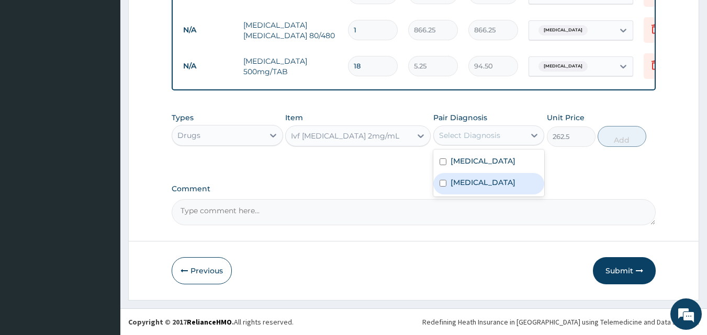
click at [458, 177] on label "Typhoid fever" at bounding box center [483, 182] width 65 height 10
checkbox input "true"
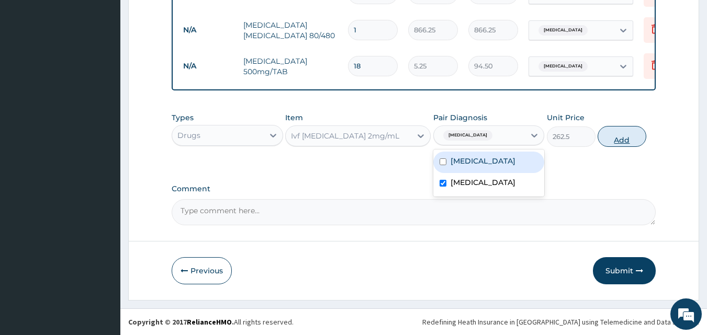
click at [621, 136] on button "Add" at bounding box center [622, 136] width 49 height 21
type input "0"
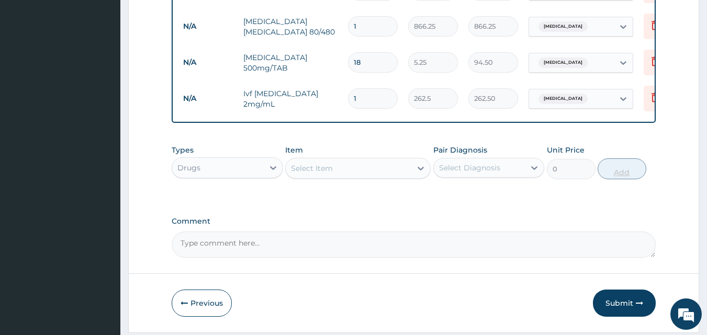
type input "0.00"
type input "2"
type input "525.00"
type input "2"
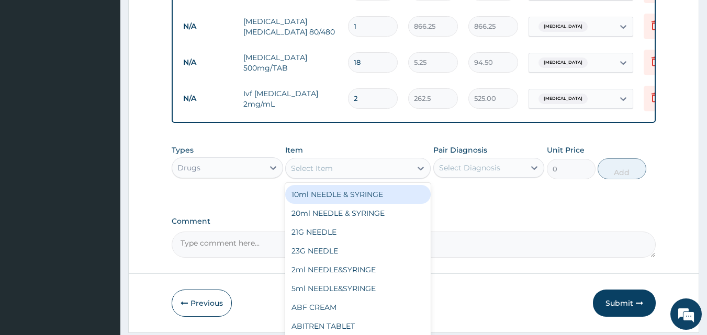
click at [368, 176] on div "Select Item" at bounding box center [349, 168] width 126 height 17
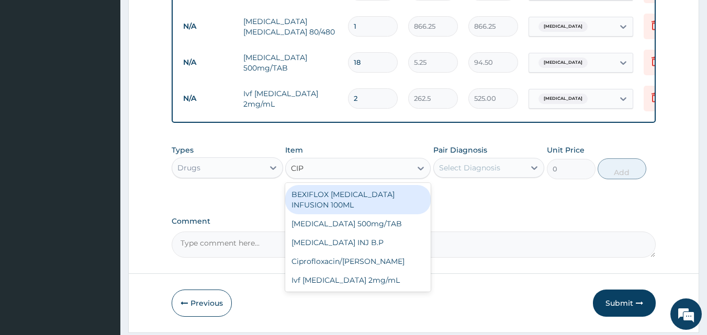
type input "CIPR"
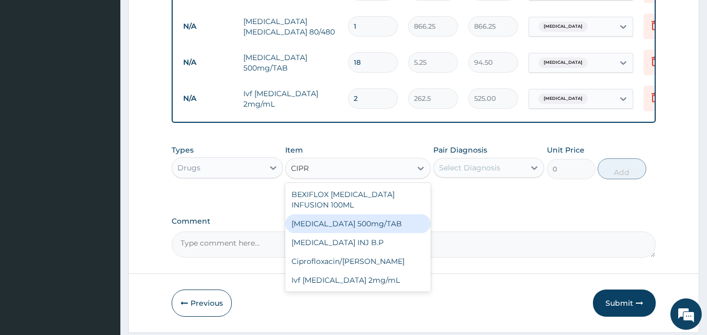
click at [359, 218] on div "Ciprofloxacin 500mg/TAB" at bounding box center [357, 224] width 145 height 19
type input "26.77"
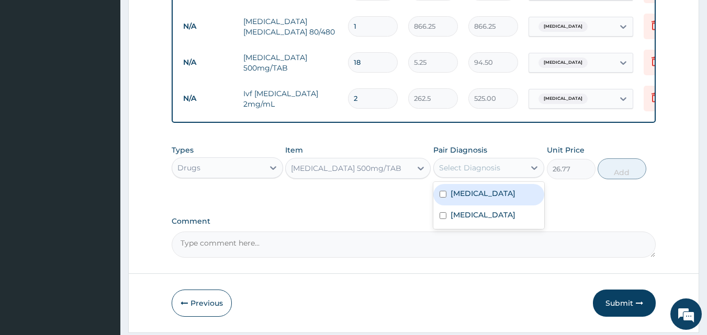
click at [473, 166] on div "Select Diagnosis" at bounding box center [469, 168] width 61 height 10
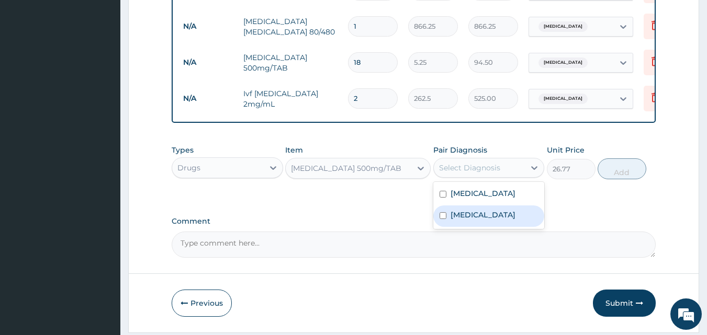
click at [460, 217] on label "Typhoid fever" at bounding box center [483, 215] width 65 height 10
checkbox input "true"
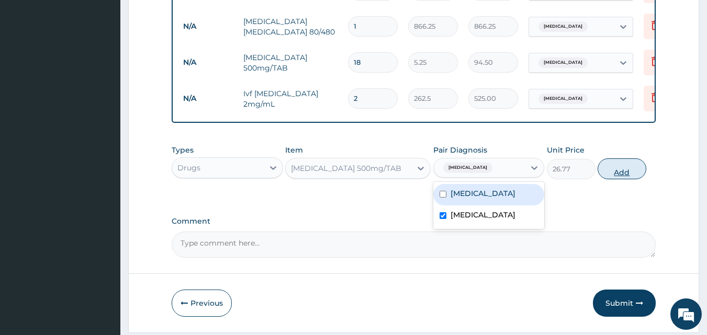
click at [609, 177] on button "Add" at bounding box center [622, 169] width 49 height 21
type input "0"
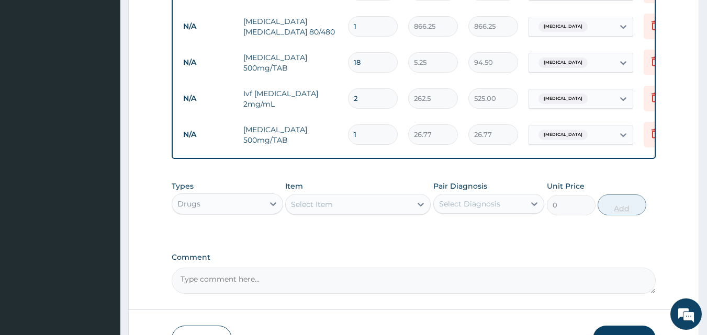
type input "10"
type input "267.70"
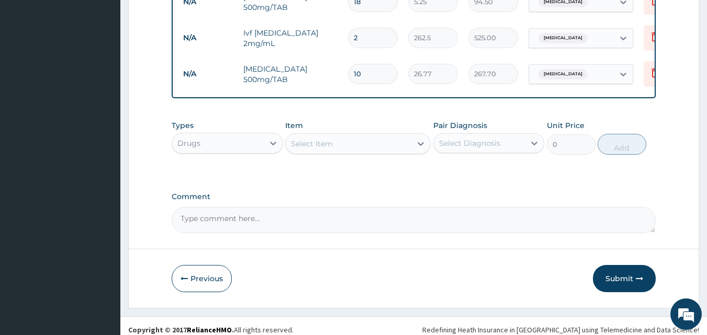
scroll to position [702, 0]
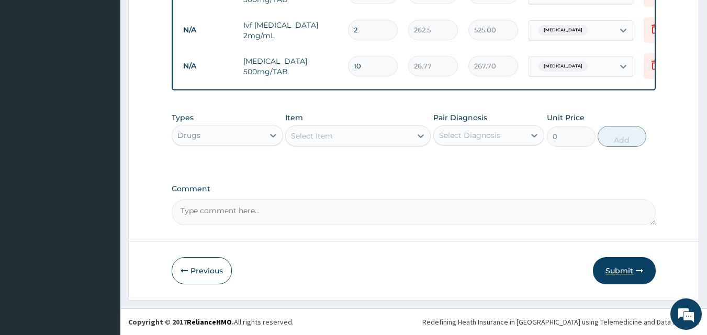
type input "10"
click at [620, 273] on button "Submit" at bounding box center [624, 270] width 63 height 27
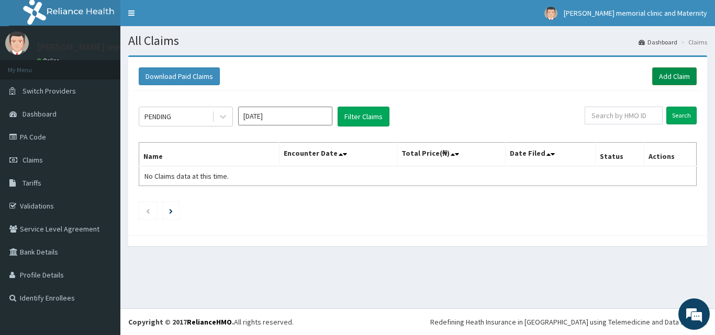
click at [677, 78] on link "Add Claim" at bounding box center [674, 77] width 44 height 18
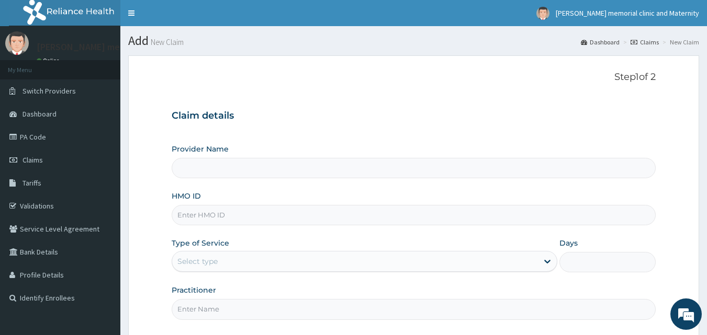
click at [455, 215] on input "HMO ID" at bounding box center [414, 215] width 485 height 20
type input "[PERSON_NAME] memorial clinic and maternity"
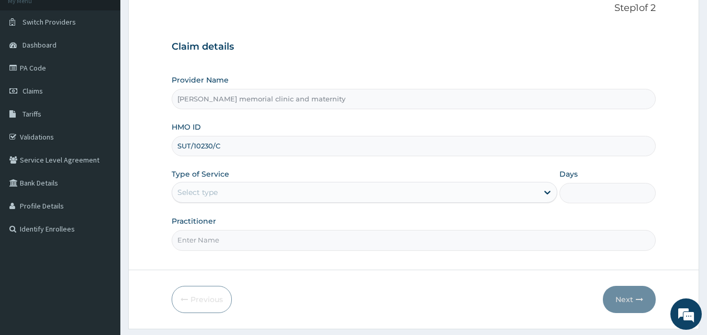
scroll to position [46, 0]
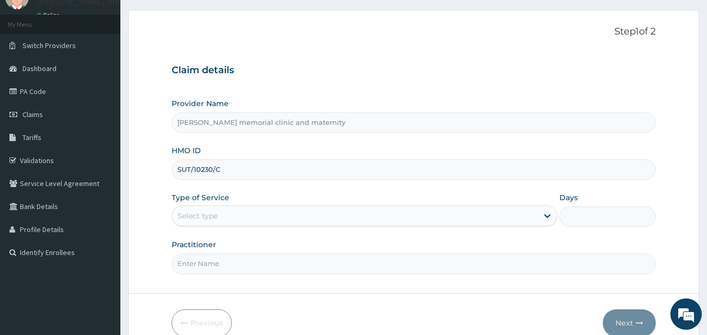
type input "SUT/10230/C"
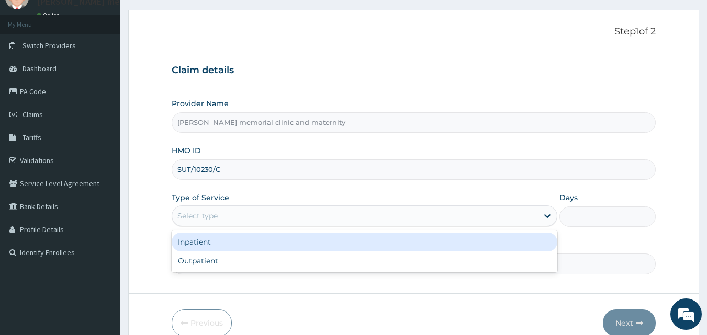
click at [456, 216] on div "Select type" at bounding box center [355, 216] width 366 height 17
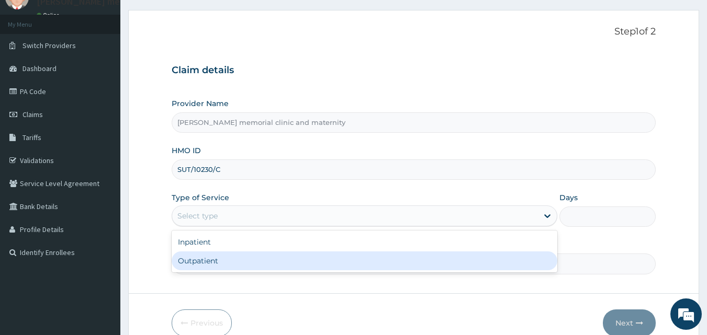
click at [391, 258] on div "Outpatient" at bounding box center [365, 261] width 386 height 19
type input "1"
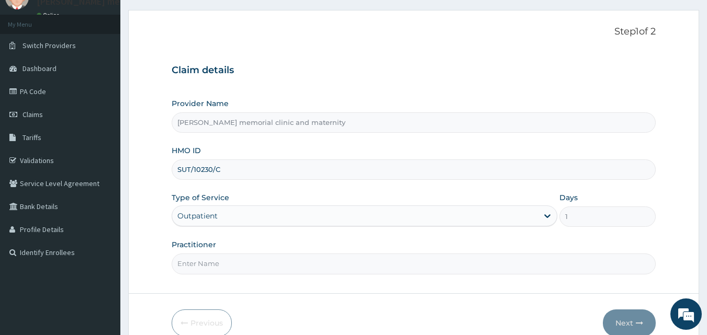
click at [403, 263] on input "Practitioner" at bounding box center [414, 264] width 485 height 20
type input "[PERSON_NAME]"
click at [639, 326] on icon "button" at bounding box center [639, 323] width 7 height 7
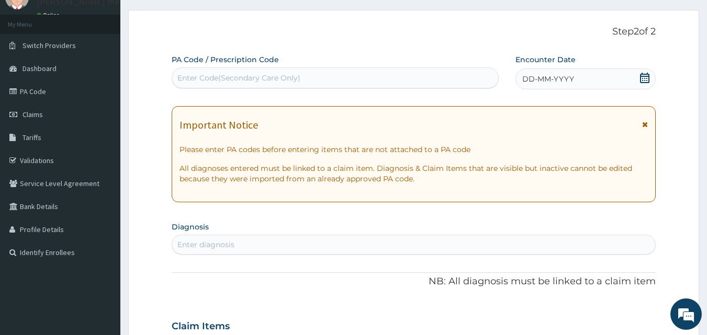
click at [546, 85] on div "DD-MM-YYYY" at bounding box center [585, 79] width 140 height 21
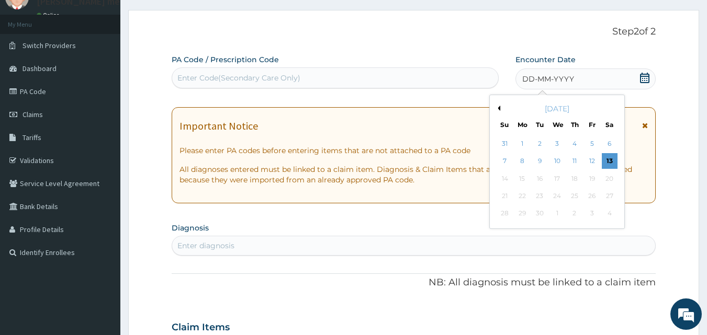
click at [500, 107] on div "[DATE]" at bounding box center [557, 109] width 126 height 10
click at [498, 108] on button "Previous Month" at bounding box center [497, 108] width 5 height 5
click at [611, 174] on div "16" at bounding box center [610, 179] width 16 height 16
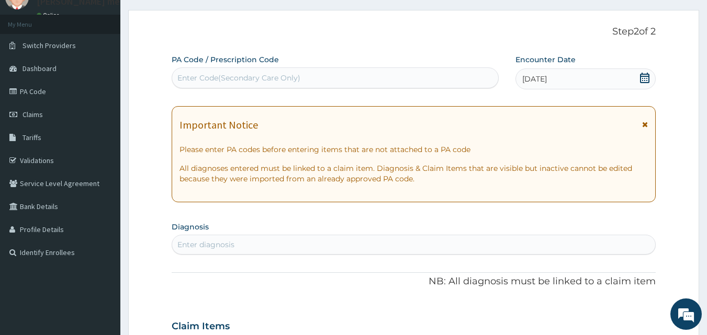
click at [414, 238] on div "Enter diagnosis" at bounding box center [414, 245] width 484 height 17
type input "[MEDICAL_DATA]"
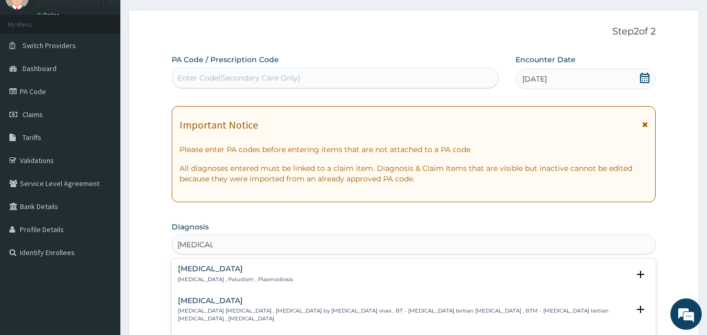
click at [366, 272] on div "[MEDICAL_DATA] [MEDICAL_DATA] , Paludism , Plasmodiosis" at bounding box center [414, 274] width 472 height 18
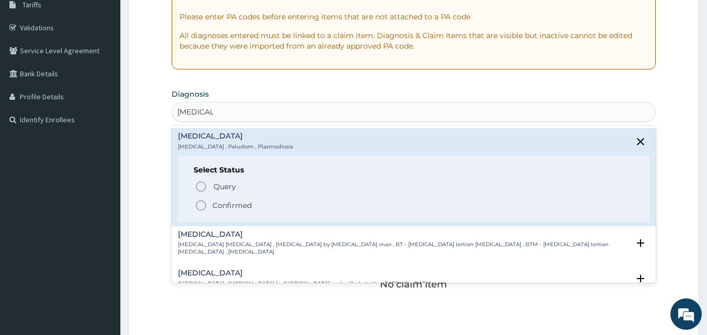
scroll to position [203, 0]
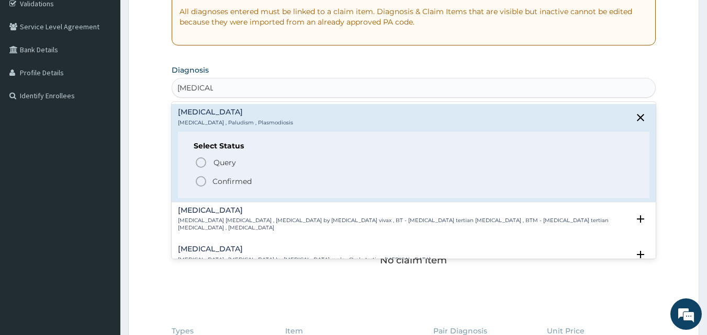
click at [313, 178] on span "Confirmed" at bounding box center [415, 181] width 440 height 13
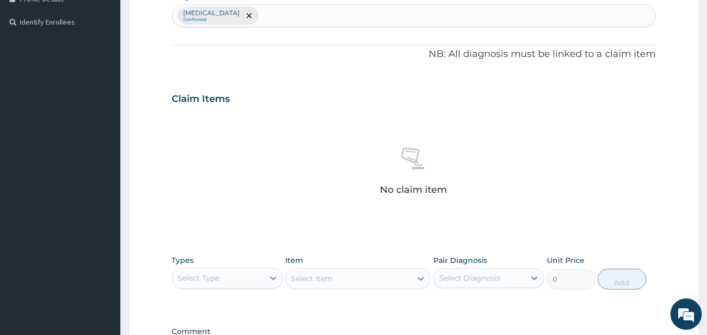
scroll to position [412, 0]
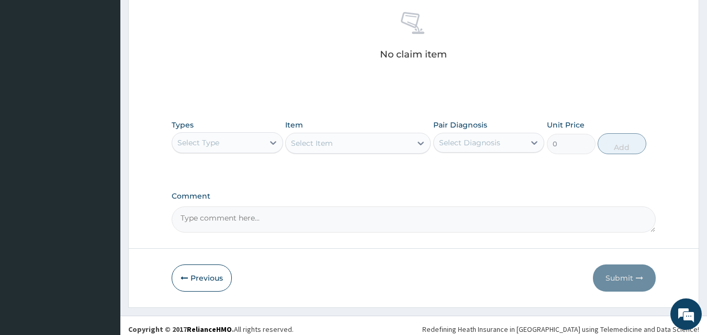
click at [238, 142] on div "Select Type" at bounding box center [218, 142] width 92 height 17
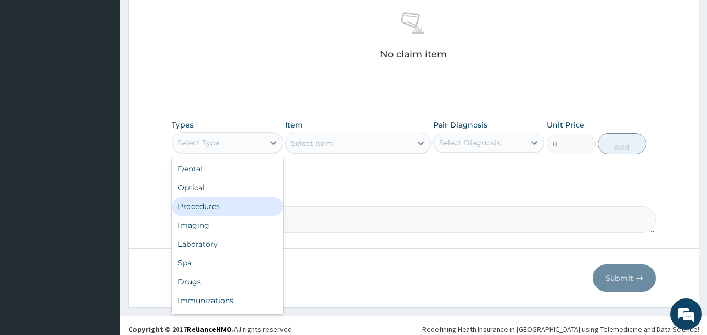
click at [223, 209] on div "Procedures" at bounding box center [227, 206] width 111 height 19
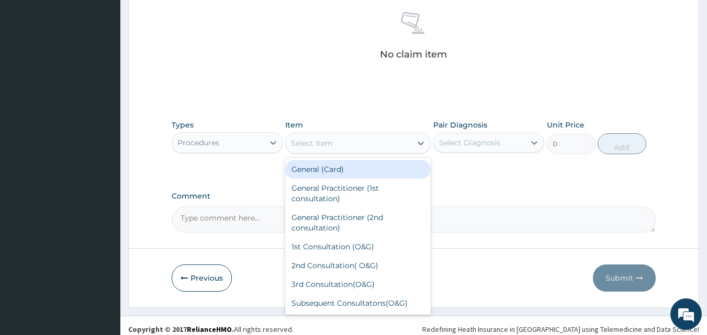
click at [350, 139] on div "Select Item" at bounding box center [349, 143] width 126 height 17
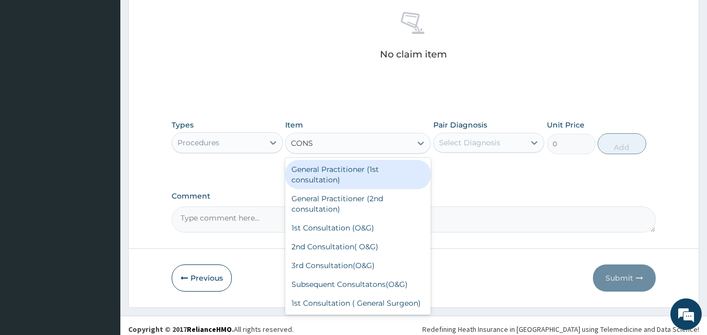
type input "CONSU"
click at [343, 178] on div "General Practitioner (1st consultation)" at bounding box center [357, 174] width 145 height 29
type input "1500"
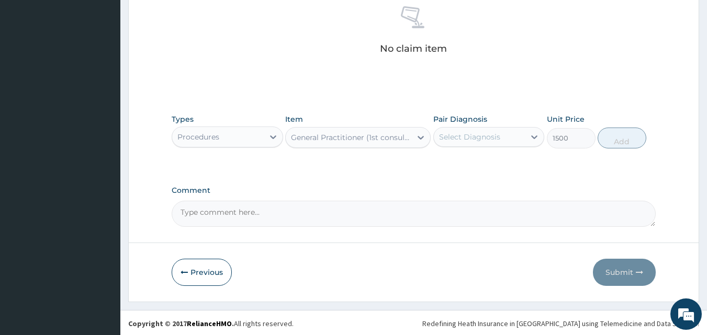
scroll to position [419, 0]
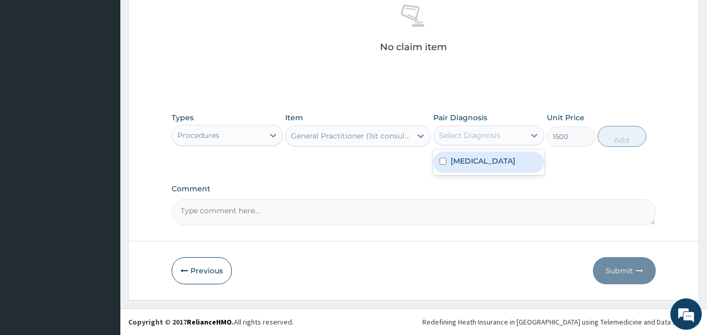
click at [476, 131] on div "Select Diagnosis" at bounding box center [469, 135] width 61 height 10
click at [470, 165] on label "[MEDICAL_DATA]" at bounding box center [483, 161] width 65 height 10
checkbox input "true"
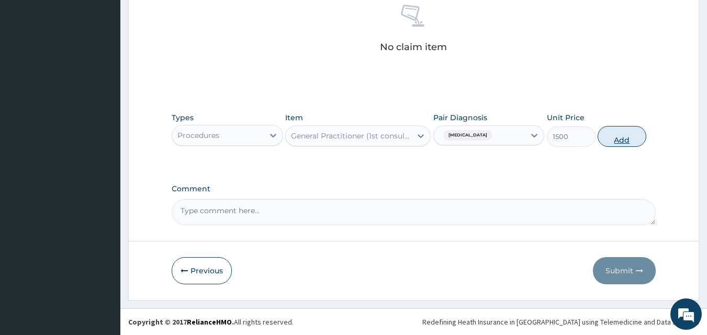
click at [605, 132] on button "Add" at bounding box center [622, 136] width 49 height 21
type input "0"
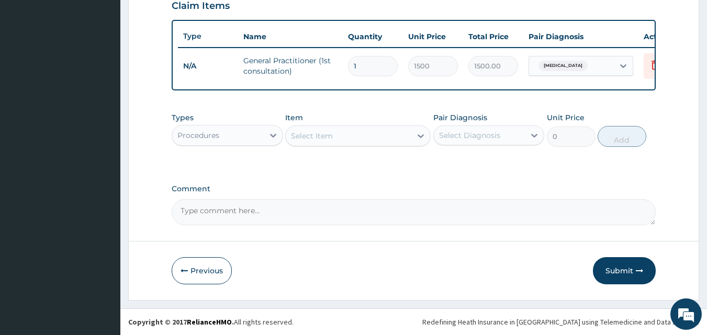
click at [251, 138] on div "Procedures" at bounding box center [218, 135] width 92 height 17
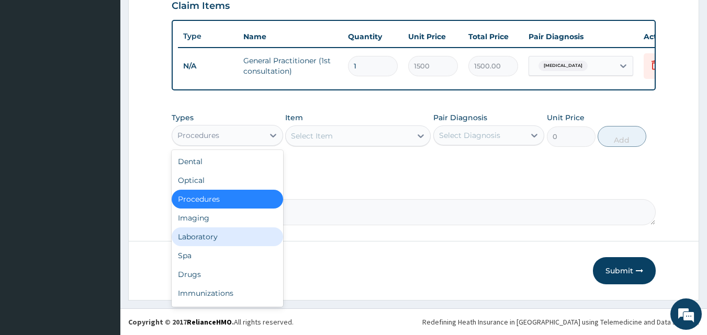
click at [218, 238] on div "Laboratory" at bounding box center [227, 237] width 111 height 19
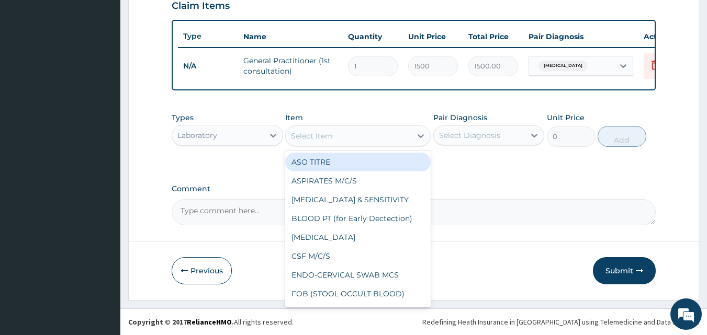
click at [310, 135] on div "Select Item" at bounding box center [312, 136] width 42 height 10
type input "MP"
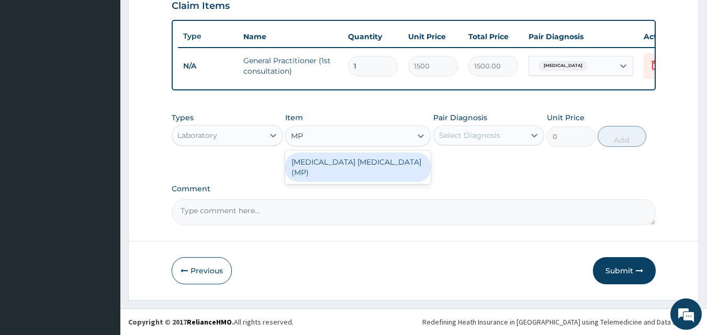
click at [318, 165] on div "[MEDICAL_DATA] [MEDICAL_DATA] (MP)" at bounding box center [357, 167] width 145 height 29
type input "560"
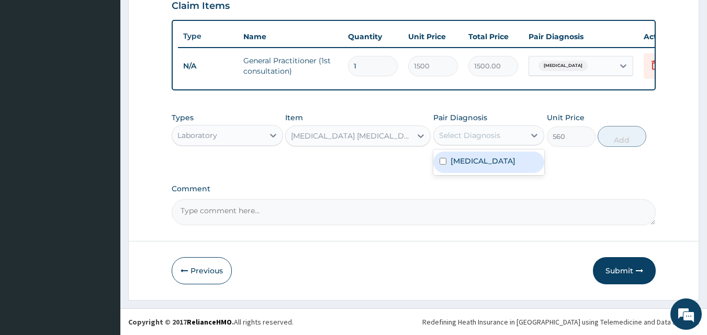
click at [464, 132] on div "Select Diagnosis" at bounding box center [469, 135] width 61 height 10
click at [457, 161] on label "[MEDICAL_DATA]" at bounding box center [483, 161] width 65 height 10
checkbox input "true"
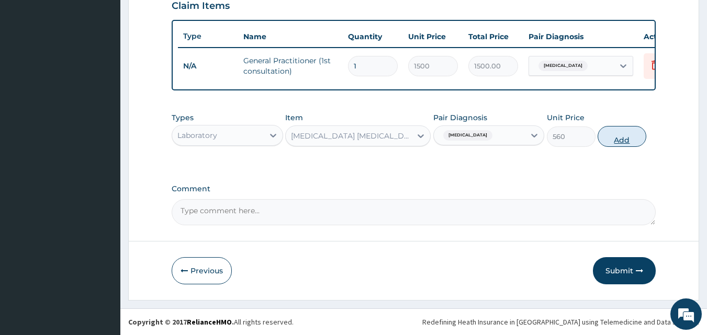
click at [627, 134] on button "Add" at bounding box center [622, 136] width 49 height 21
type input "0"
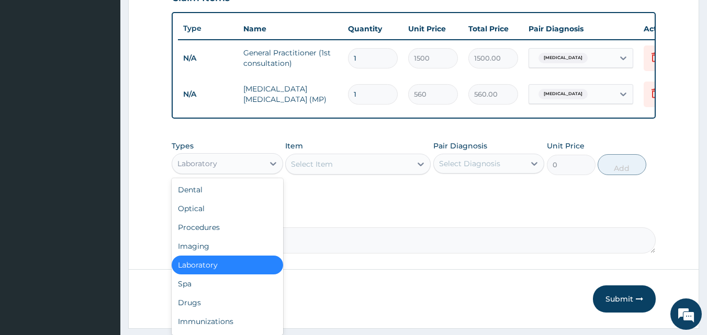
click at [235, 172] on div "Laboratory" at bounding box center [218, 163] width 92 height 17
click at [217, 307] on div "Drugs" at bounding box center [227, 303] width 111 height 19
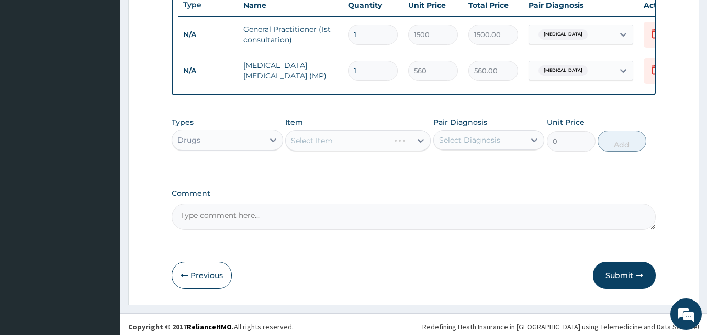
scroll to position [413, 0]
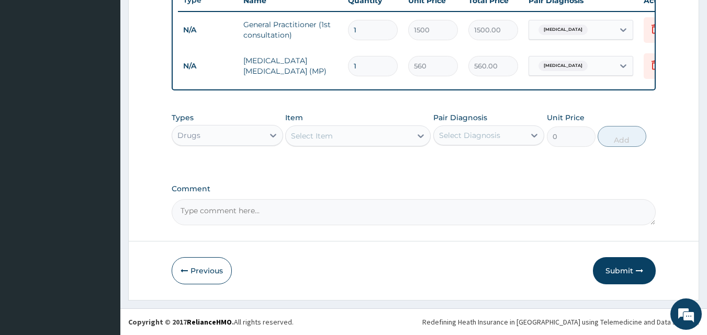
click at [374, 140] on div "Select Item" at bounding box center [349, 136] width 126 height 17
type input "EMAL"
click at [346, 157] on div "EMAL INJECTION" at bounding box center [357, 162] width 145 height 19
type input "708.75"
click at [463, 139] on div "Select Diagnosis" at bounding box center [469, 135] width 61 height 10
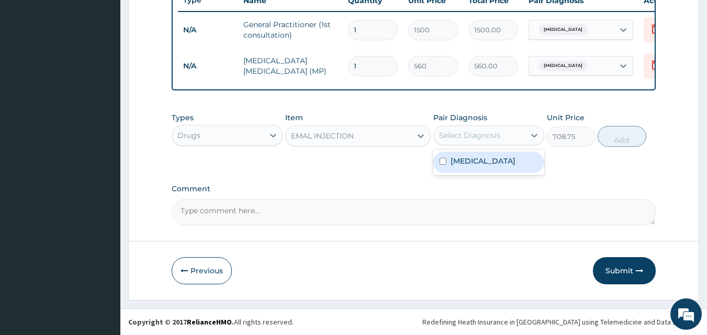
click at [468, 168] on div "[MEDICAL_DATA]" at bounding box center [488, 162] width 111 height 21
checkbox input "true"
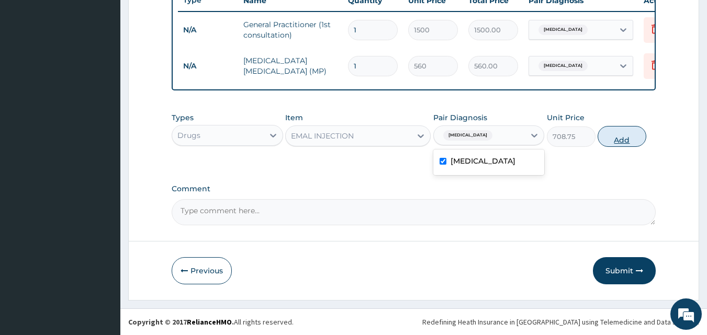
click at [625, 130] on button "Add" at bounding box center [622, 136] width 49 height 21
type input "0"
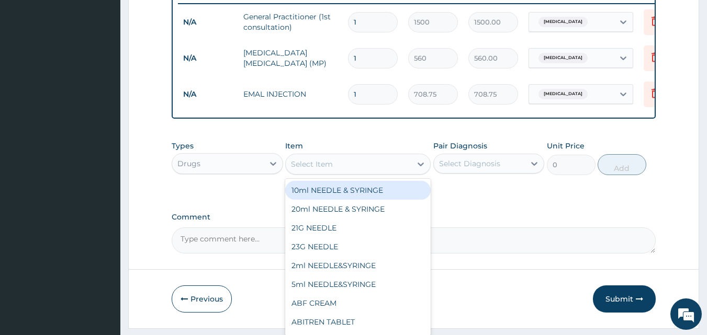
click at [339, 169] on div "Select Item" at bounding box center [349, 164] width 126 height 17
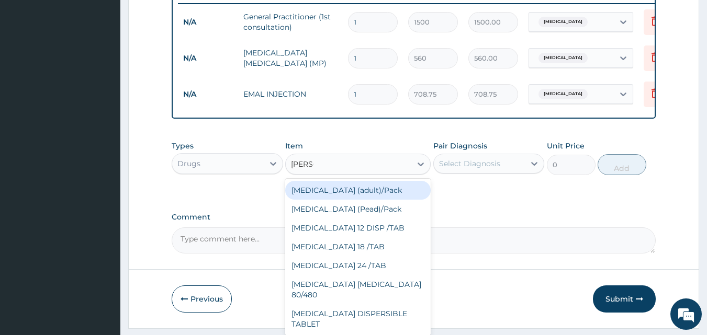
type input "COART"
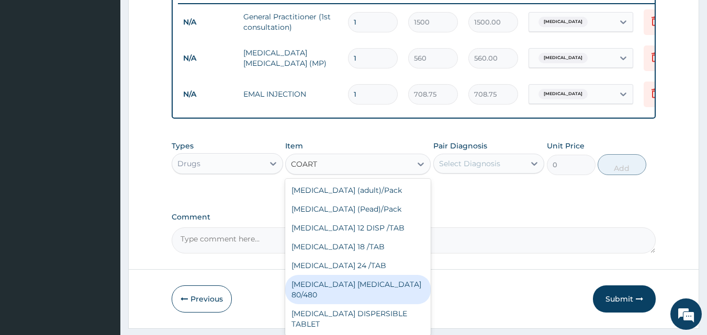
click at [322, 294] on div "COARTEM D TAB 80/480" at bounding box center [357, 289] width 145 height 29
type input "866.25"
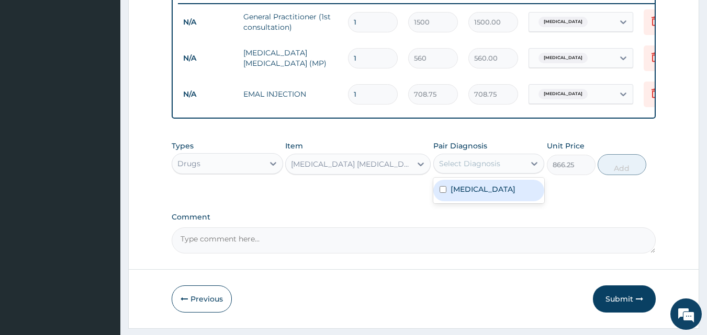
click at [460, 169] on div "Select Diagnosis" at bounding box center [469, 164] width 61 height 10
click at [453, 195] on label "Malaria" at bounding box center [483, 189] width 65 height 10
checkbox input "true"
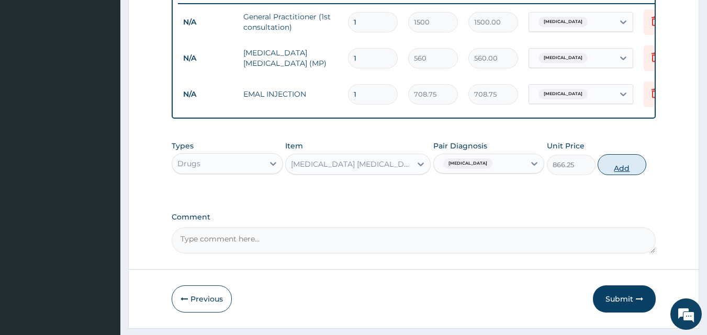
click at [626, 165] on button "Add" at bounding box center [622, 164] width 49 height 21
type input "0"
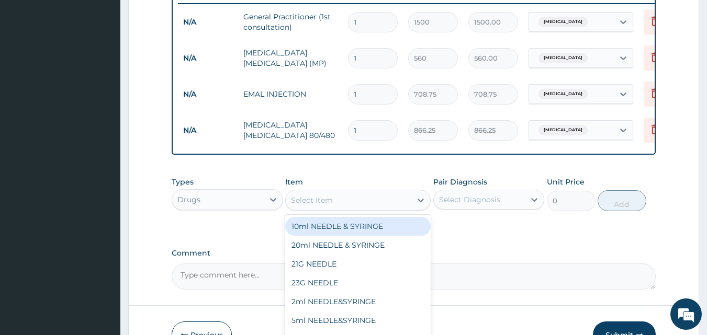
click at [323, 206] on div "Select Item" at bounding box center [312, 200] width 42 height 10
type input "D"
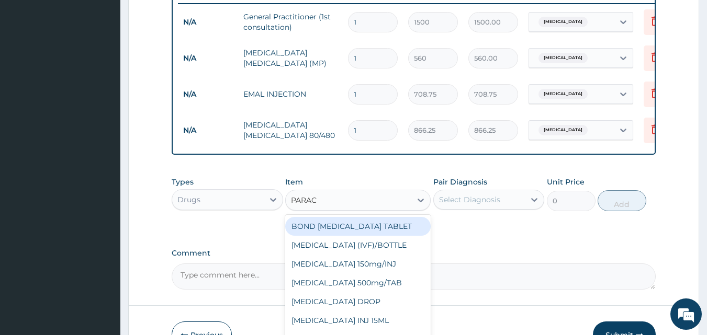
type input "PARACE"
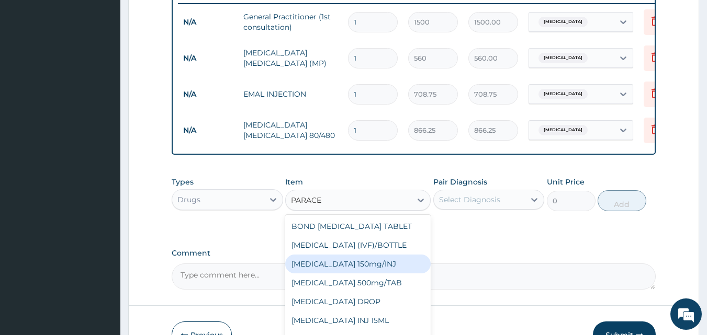
click at [329, 274] on div "Paracetamol 150mg/INJ" at bounding box center [357, 264] width 145 height 19
type input "31.5"
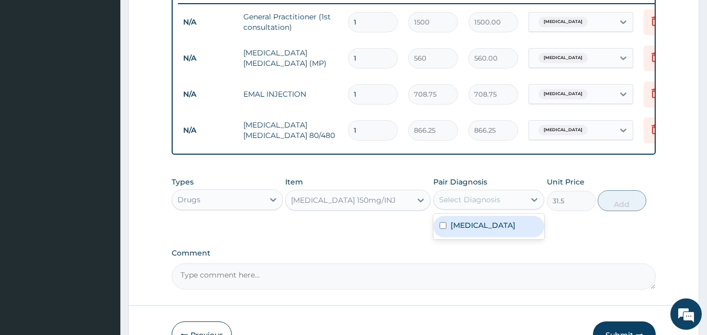
click at [465, 205] on div "Select Diagnosis" at bounding box center [469, 200] width 61 height 10
click at [464, 231] on label "Malaria" at bounding box center [483, 225] width 65 height 10
checkbox input "true"
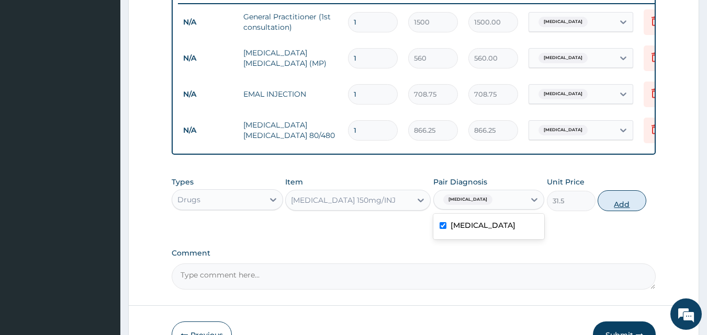
click at [634, 211] on button "Add" at bounding box center [622, 200] width 49 height 21
type input "0"
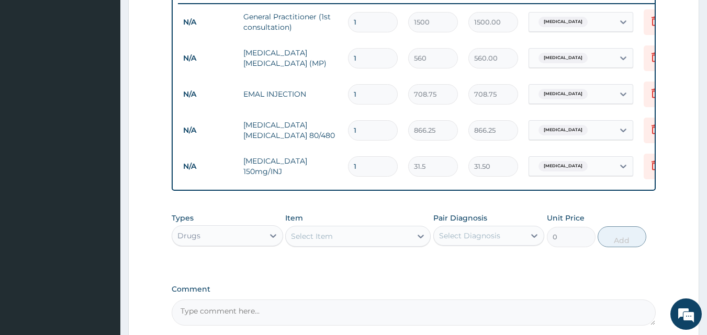
type input "0.00"
type input "4"
type input "126.00"
type input "4"
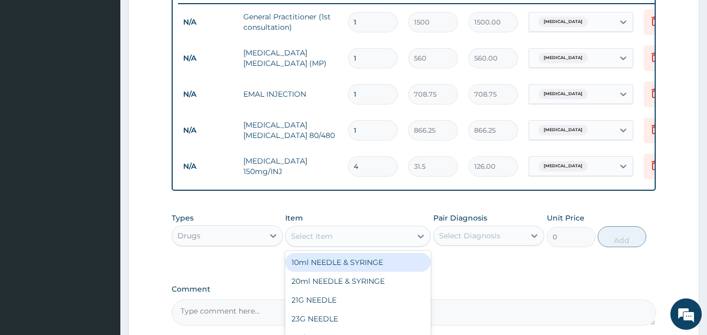
click at [324, 242] on div "Select Item" at bounding box center [312, 236] width 42 height 10
type input "PARACE"
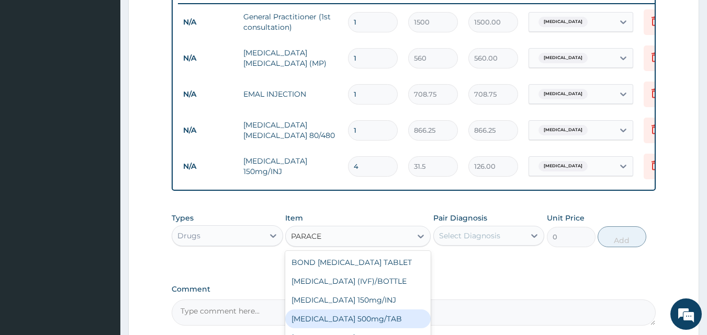
click at [358, 322] on div "PARACETAMOL 500mg/TAB" at bounding box center [357, 319] width 145 height 19
type input "5.25"
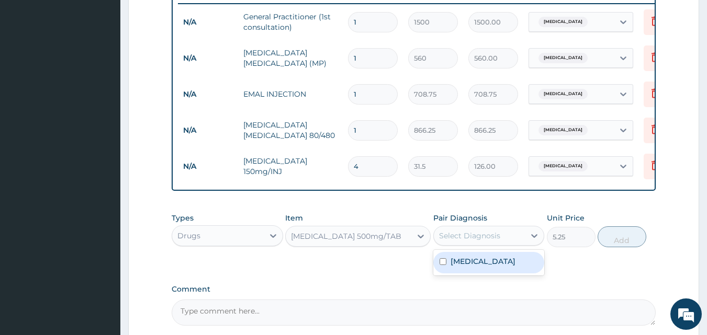
click at [464, 241] on div "Select Diagnosis" at bounding box center [469, 236] width 61 height 10
click at [462, 267] on label "Malaria" at bounding box center [483, 261] width 65 height 10
checkbox input "true"
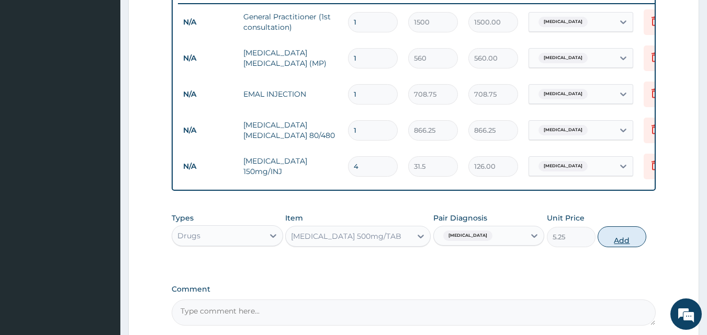
click at [615, 248] on button "Add" at bounding box center [622, 237] width 49 height 21
type input "0"
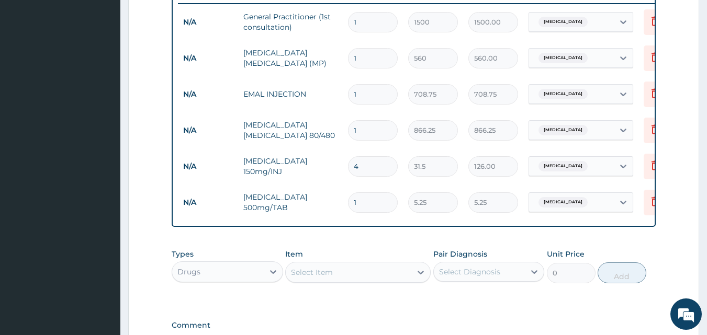
type input "18"
type input "94.50"
type input "19"
type input "99.75"
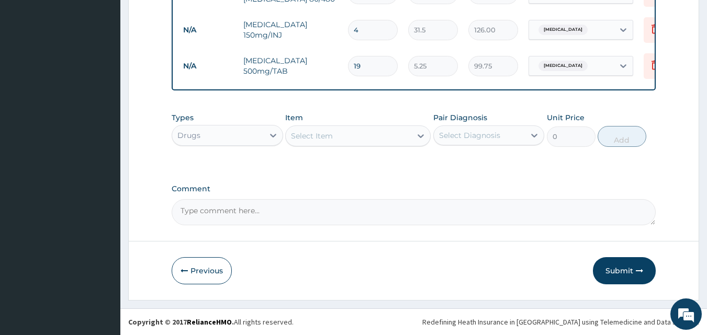
scroll to position [558, 0]
type input "19"
click at [622, 276] on button "Submit" at bounding box center [624, 270] width 63 height 27
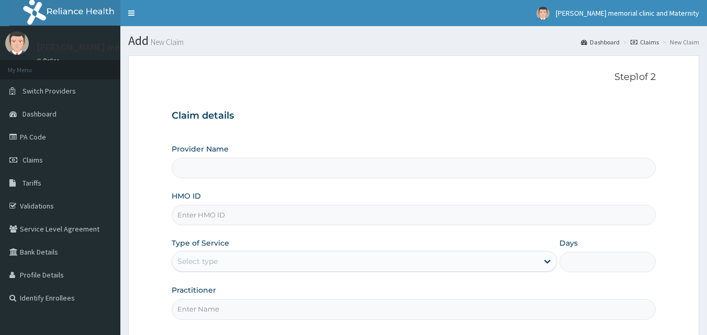
type input "[PERSON_NAME] memorial clinic and maternity"
